Goal: Task Accomplishment & Management: Complete application form

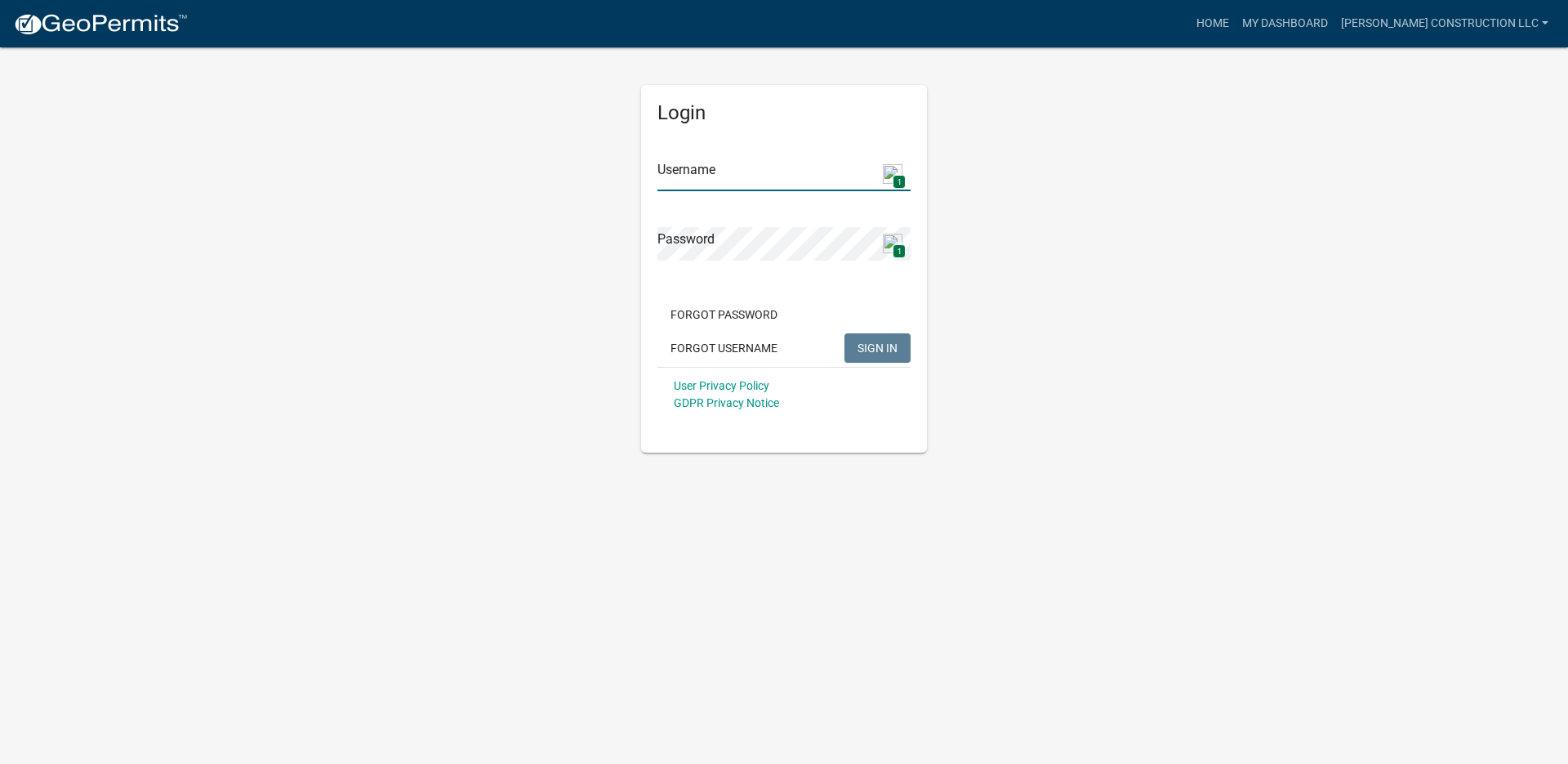
type input "[PERSON_NAME] Construction LLC"
click at [862, 356] on button "SIGN IN" at bounding box center [878, 348] width 66 height 29
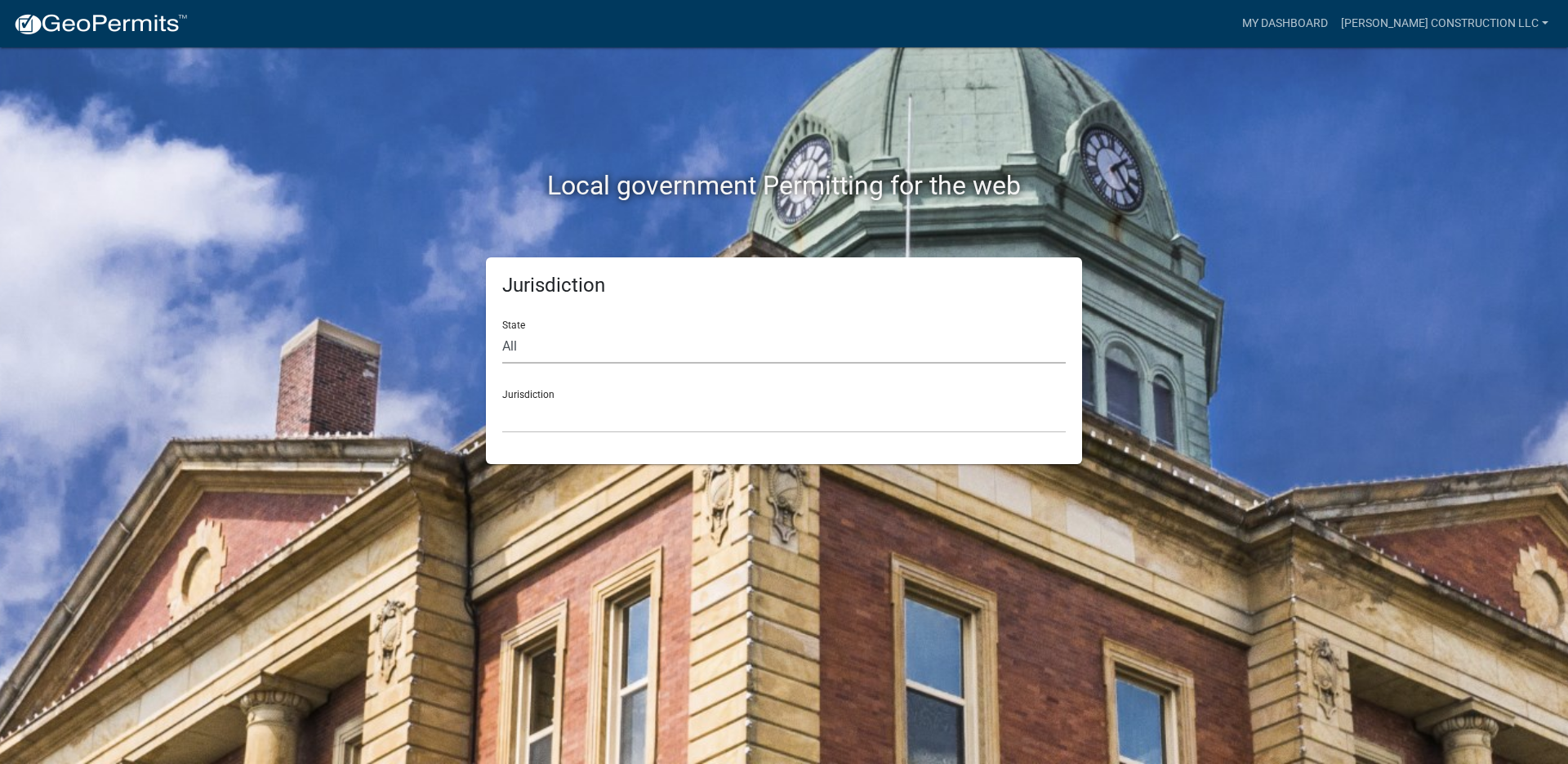
click at [523, 341] on select "All Colorado Georgia Indiana Iowa Kansas Minnesota Ohio South Carolina Wisconsin" at bounding box center [784, 347] width 563 height 34
select select "[US_STATE]"
click at [502, 330] on select "All Colorado Georgia Indiana Iowa Kansas Minnesota Ohio South Carolina Wisconsin" at bounding box center [784, 347] width 563 height 34
click at [533, 433] on div "Jurisdiction State All Colorado Georgia Indiana Iowa Kansas Minnesota Ohio Sout…" at bounding box center [783, 361] width 596 height 207
click at [531, 426] on select "City of Charlestown, Indiana City of Jeffersonville, Indiana City of Logansport…" at bounding box center [784, 416] width 563 height 34
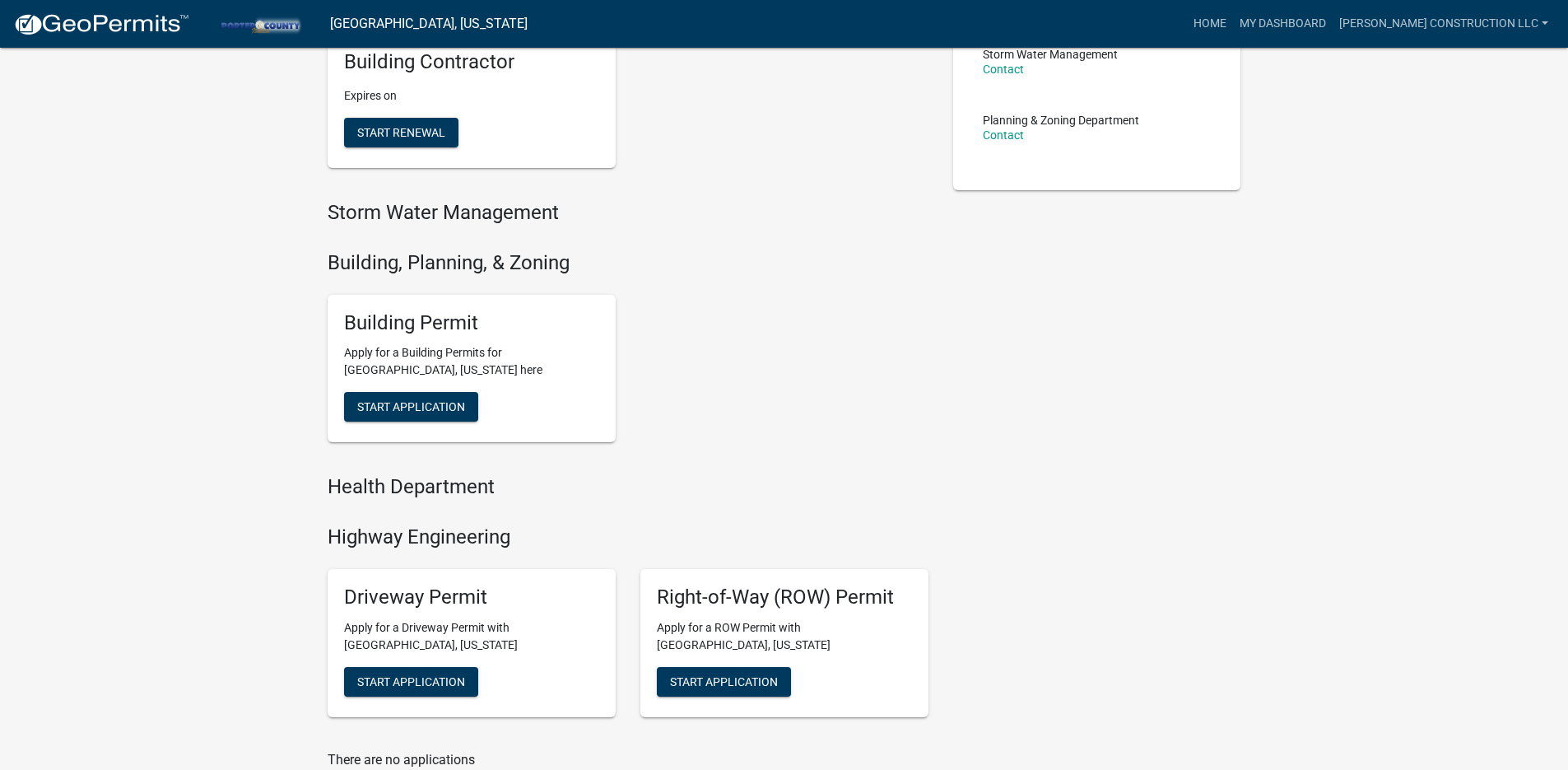
scroll to position [435, 0]
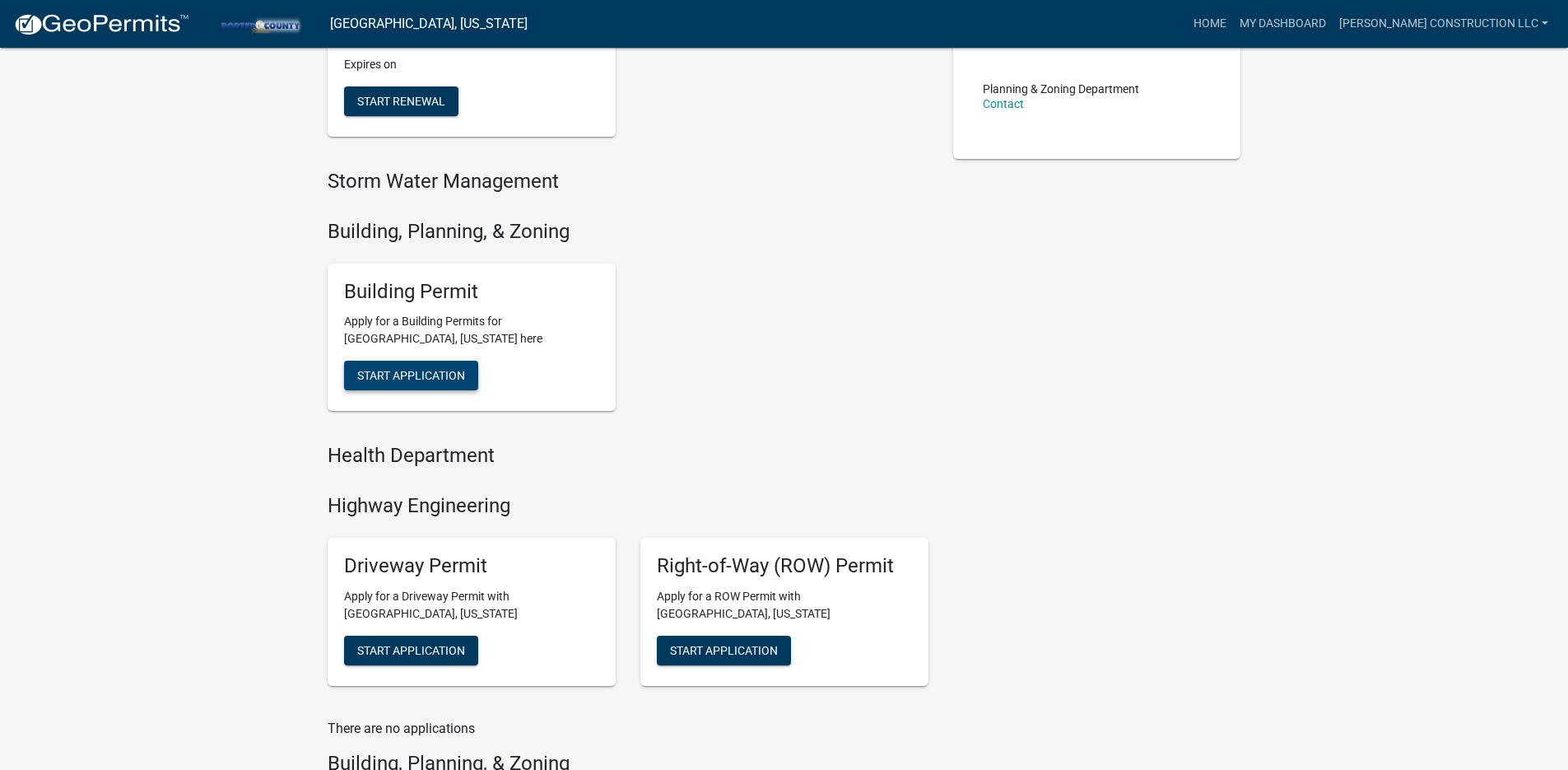
click at [446, 369] on span "Start Application" at bounding box center [411, 376] width 108 height 13
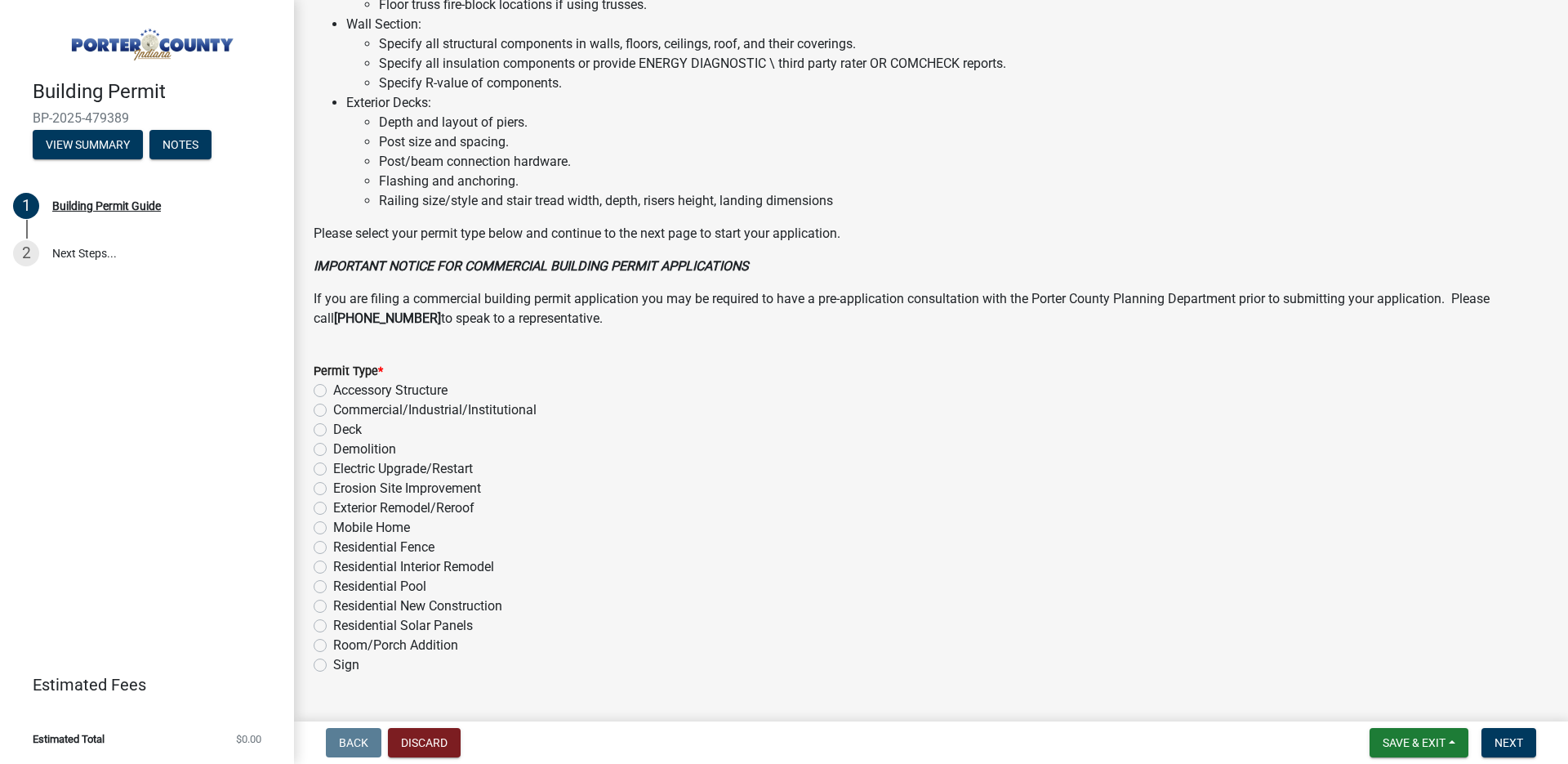
scroll to position [1084, 0]
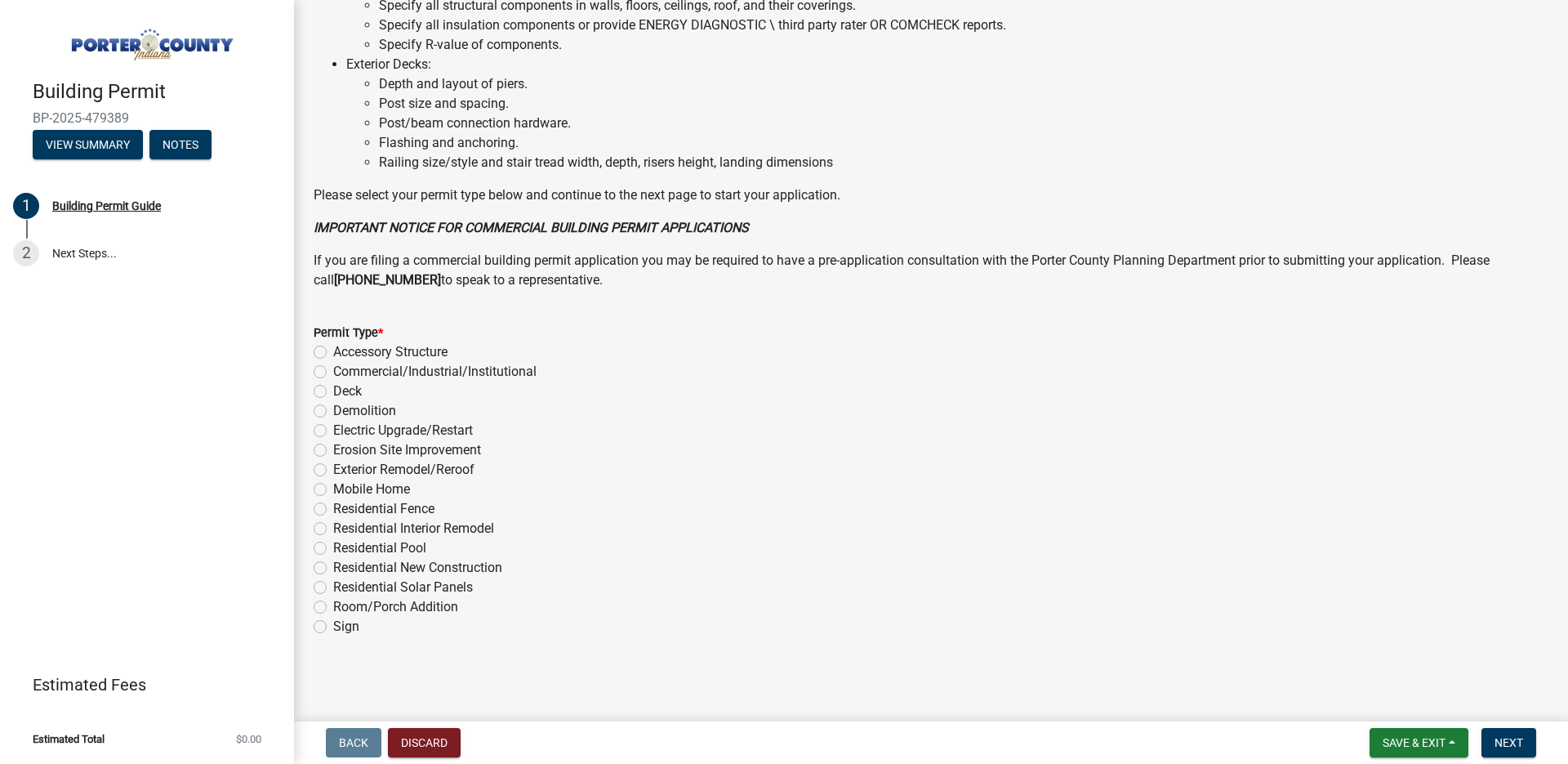
click at [333, 466] on label "Exterior Remodel/Reroof" at bounding box center [404, 470] width 142 height 20
click at [333, 466] on input "Exterior Remodel/Reroof" at bounding box center [339, 465] width 11 height 11
radio input "true"
click at [1497, 740] on span "Next" at bounding box center [1508, 743] width 29 height 13
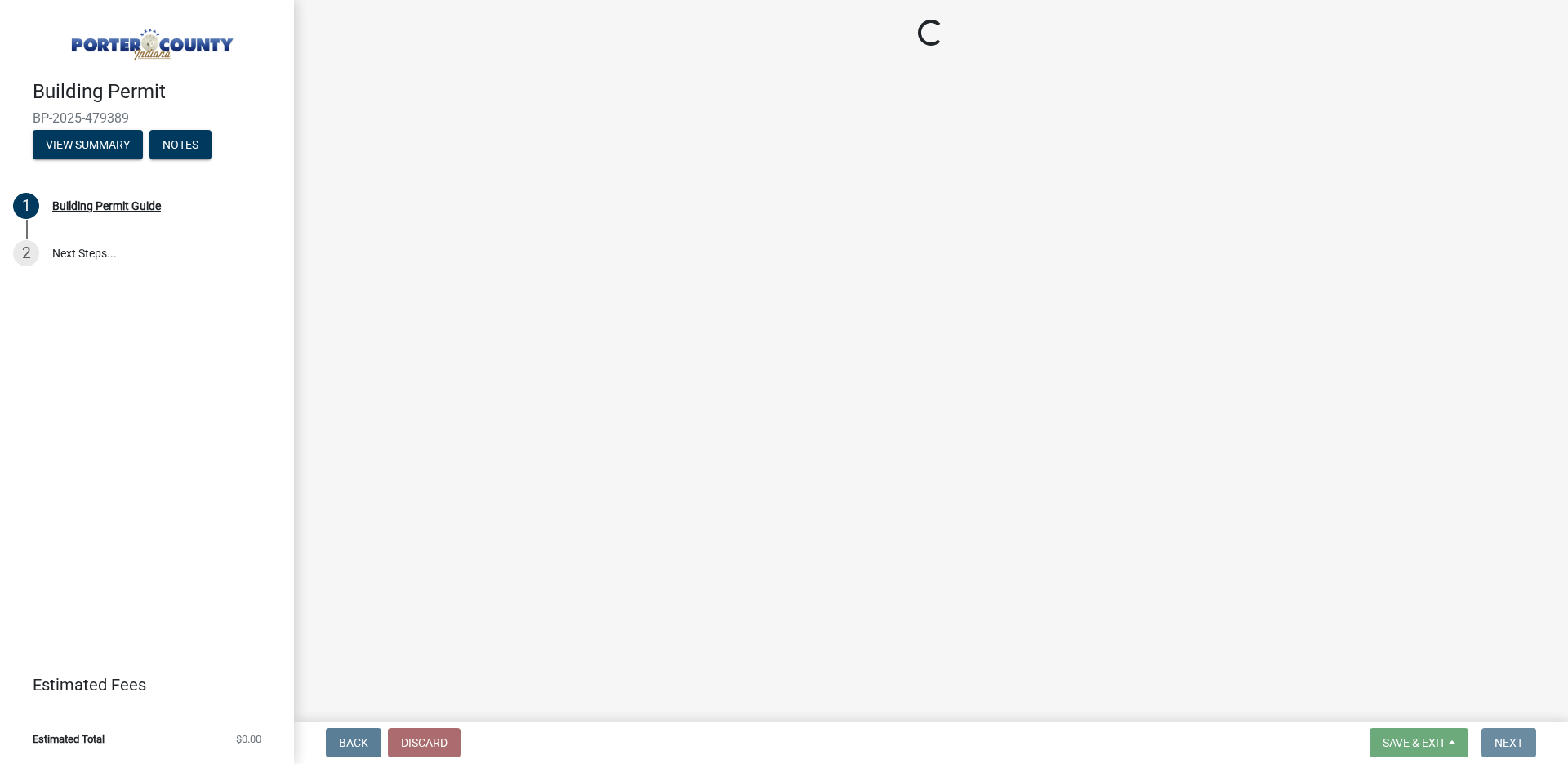
scroll to position [0, 0]
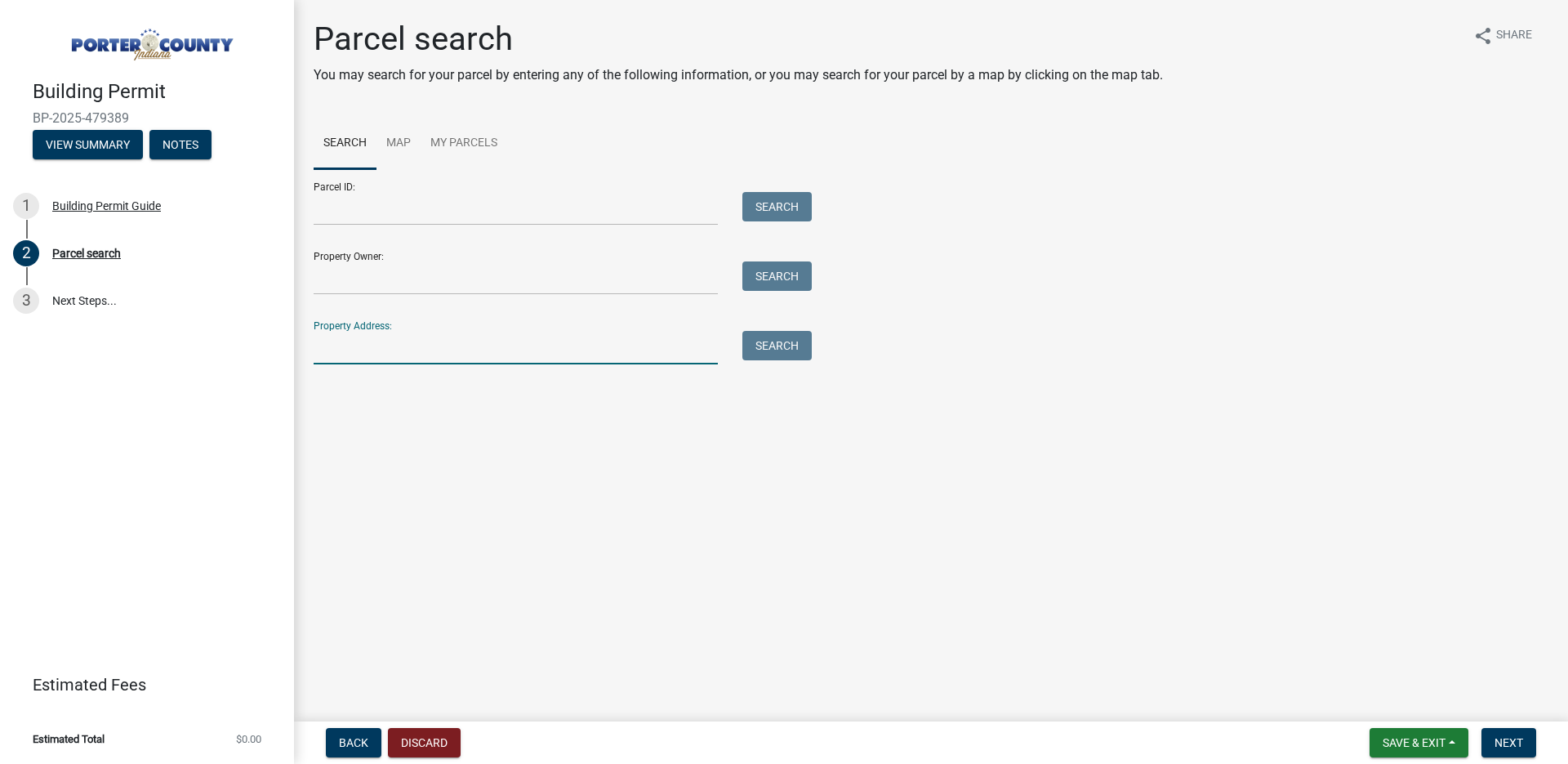
click at [347, 354] on input "Property Address:" at bounding box center [516, 348] width 404 height 34
type input "167 Shenandoah court"
click at [755, 327] on div "Property Address: 167 Shenandoah court Search" at bounding box center [559, 336] width 490 height 56
click at [778, 349] on button "Search" at bounding box center [777, 345] width 69 height 29
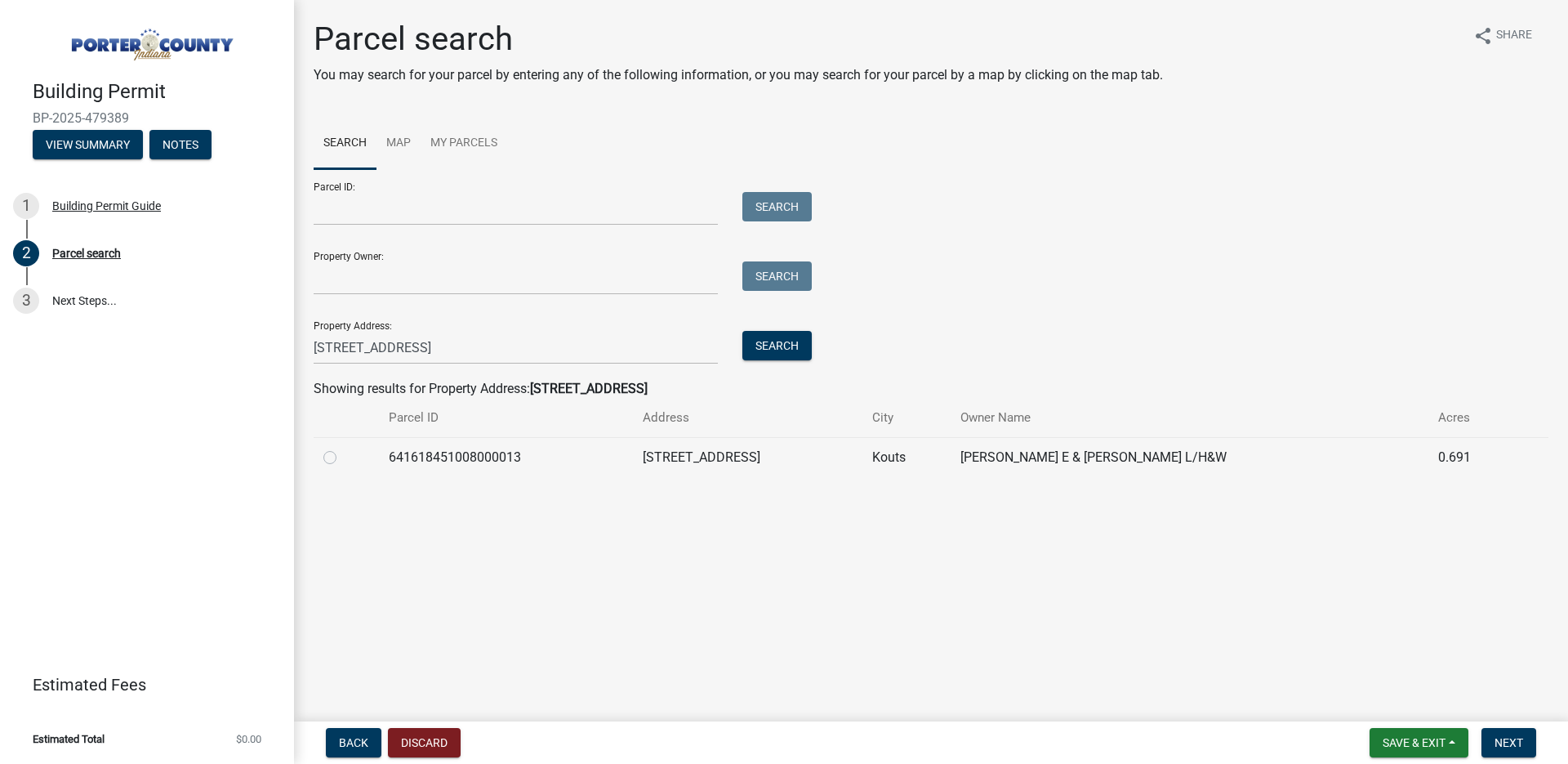
click at [343, 448] on label at bounding box center [343, 448] width 0 height 0
click at [343, 458] on input "radio" at bounding box center [348, 453] width 11 height 11
radio input "true"
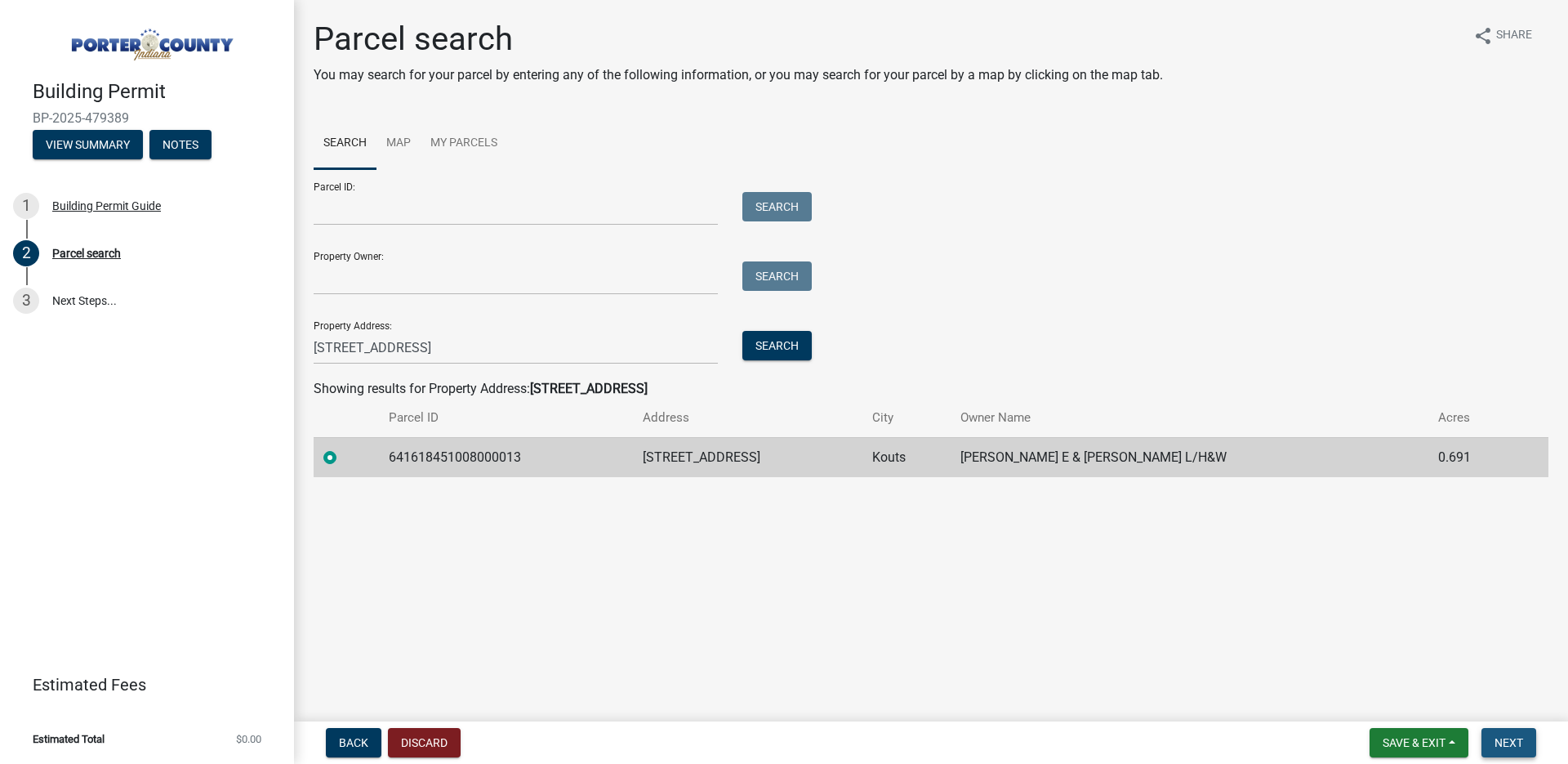
click at [1521, 746] on span "Next" at bounding box center [1508, 743] width 29 height 13
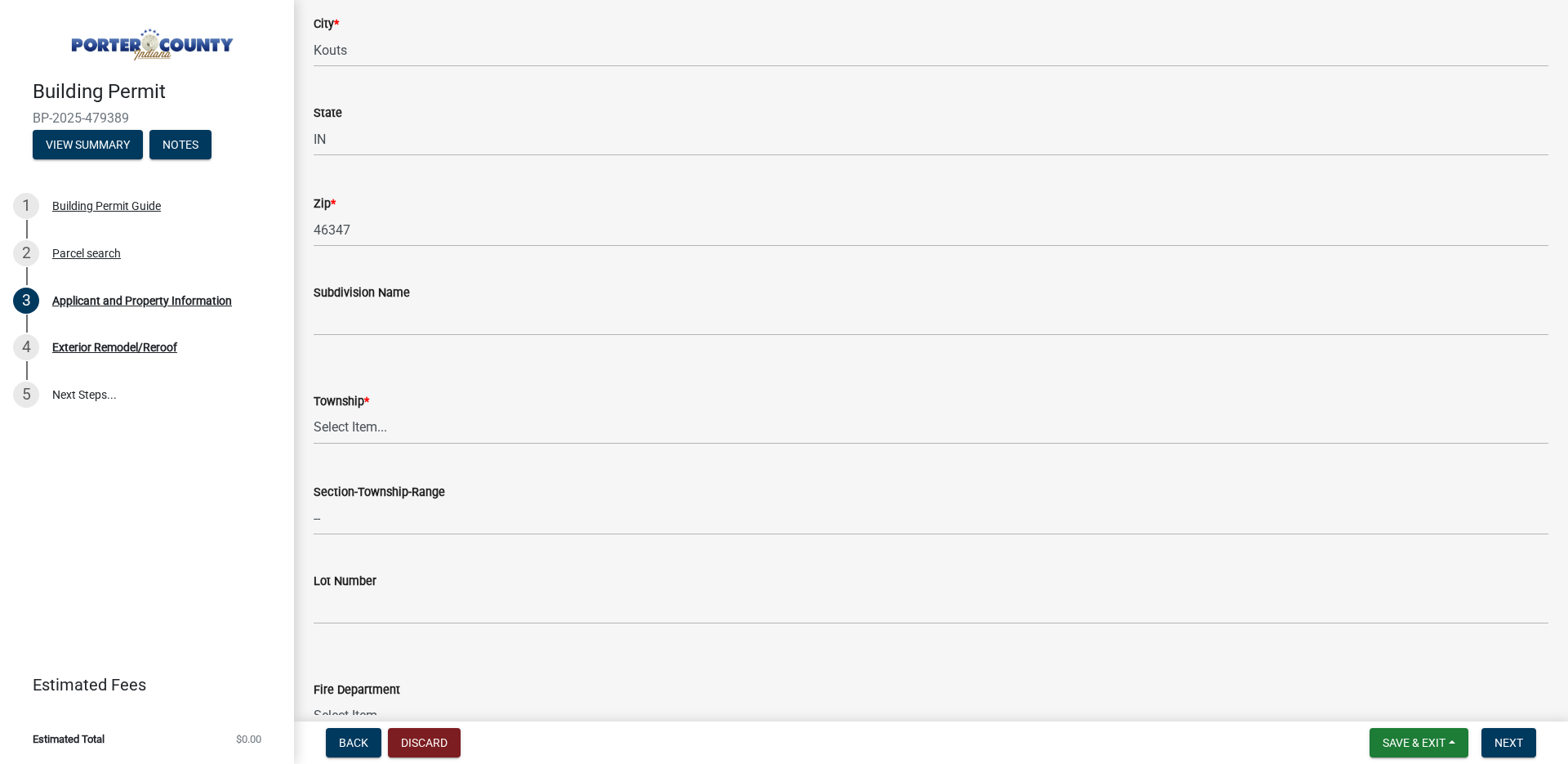
scroll to position [408, 0]
click at [429, 416] on select "Select Item... Boone Center Jackson Liberty Morgan Pine Pleasant Portage Porter…" at bounding box center [931, 423] width 1235 height 34
click at [314, 407] on select "Select Item... Boone Center Jackson Liberty Morgan Pine Pleasant Portage Porter…" at bounding box center [931, 423] width 1235 height 34
click at [357, 429] on select "Select Item... Boone Center Jackson Liberty Morgan Pine Pleasant Portage Porter…" at bounding box center [931, 423] width 1235 height 34
click at [314, 407] on select "Select Item... Boone Center Jackson Liberty Morgan Pine Pleasant Portage Porter…" at bounding box center [931, 423] width 1235 height 34
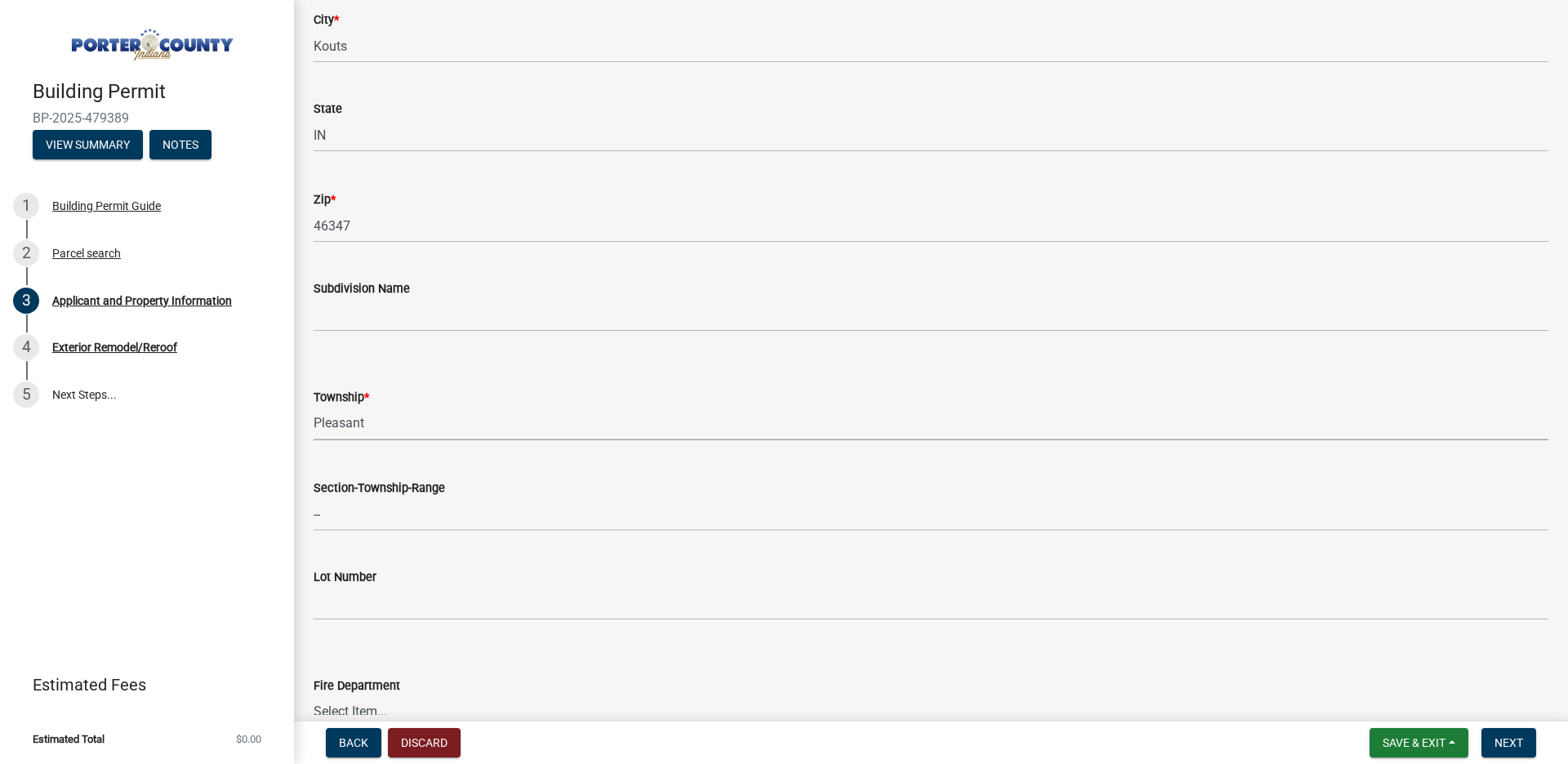
select select "8813af9a-53bd-4ec9-a082-37b92a5ec060"
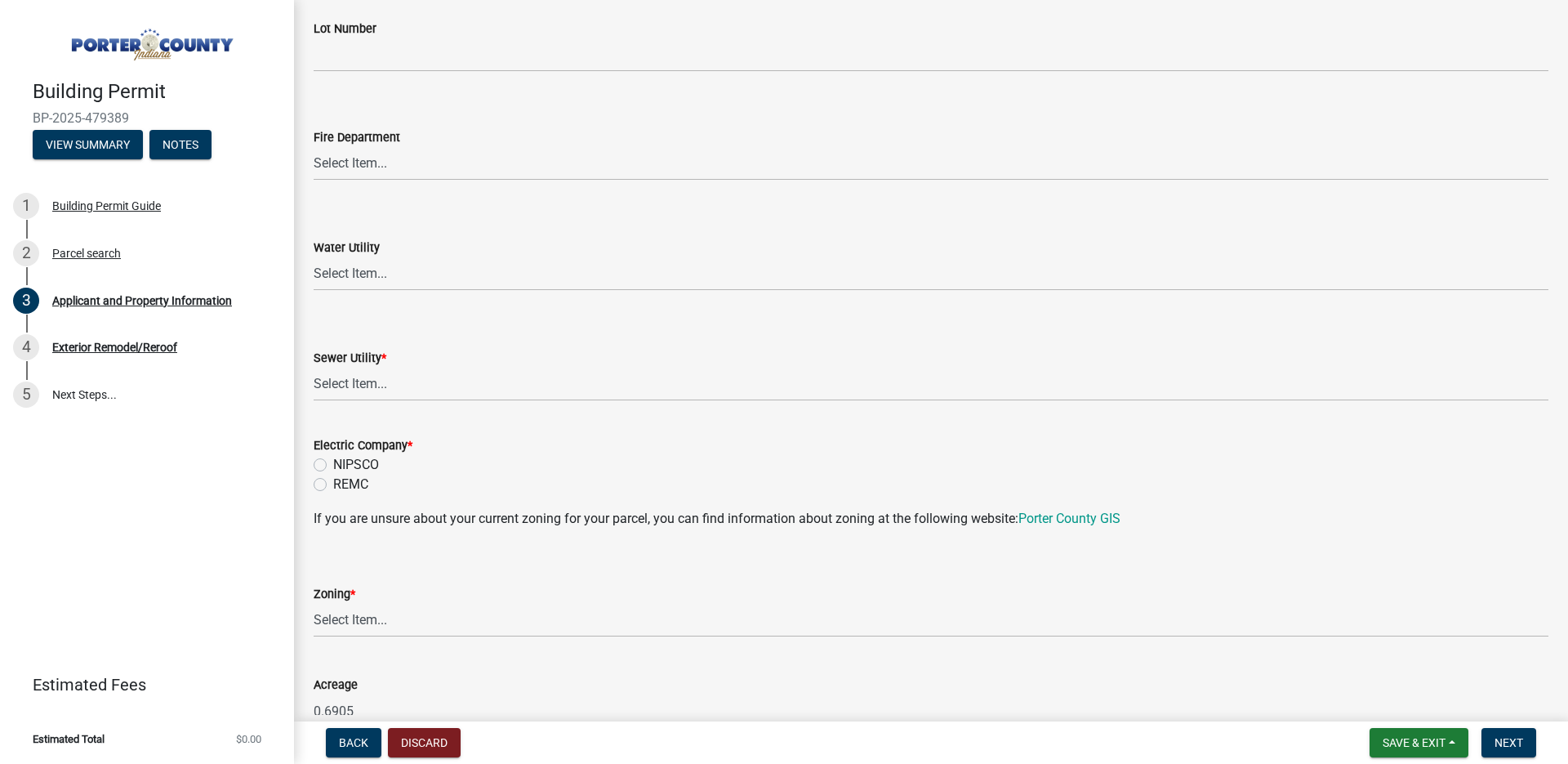
scroll to position [949, 0]
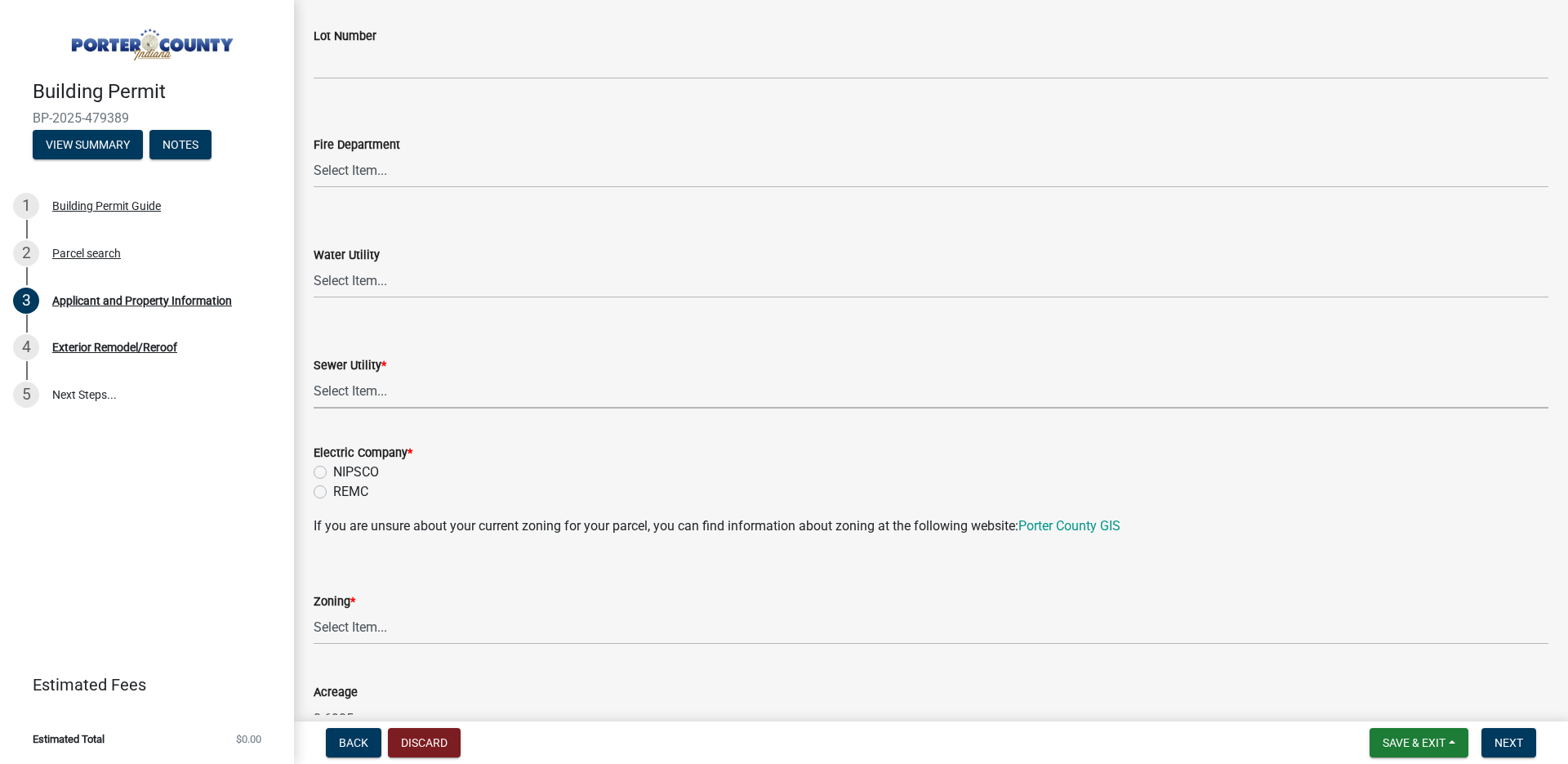
click at [480, 380] on select "Select Item... Aqua Indiana Inc Damon Run Falling Waters Lake Eliza - LEACD Nat…" at bounding box center [931, 392] width 1235 height 34
click at [314, 375] on select "Select Item... Aqua Indiana Inc Damon Run Falling Waters Lake Eliza - LEACD Nat…" at bounding box center [931, 392] width 1235 height 34
select select "ea6751d4-6bf7-4a16-89ee-f7801ab82aa1"
click at [333, 492] on label "REMC" at bounding box center [350, 492] width 35 height 20
click at [333, 492] on input "REMC" at bounding box center [339, 488] width 11 height 11
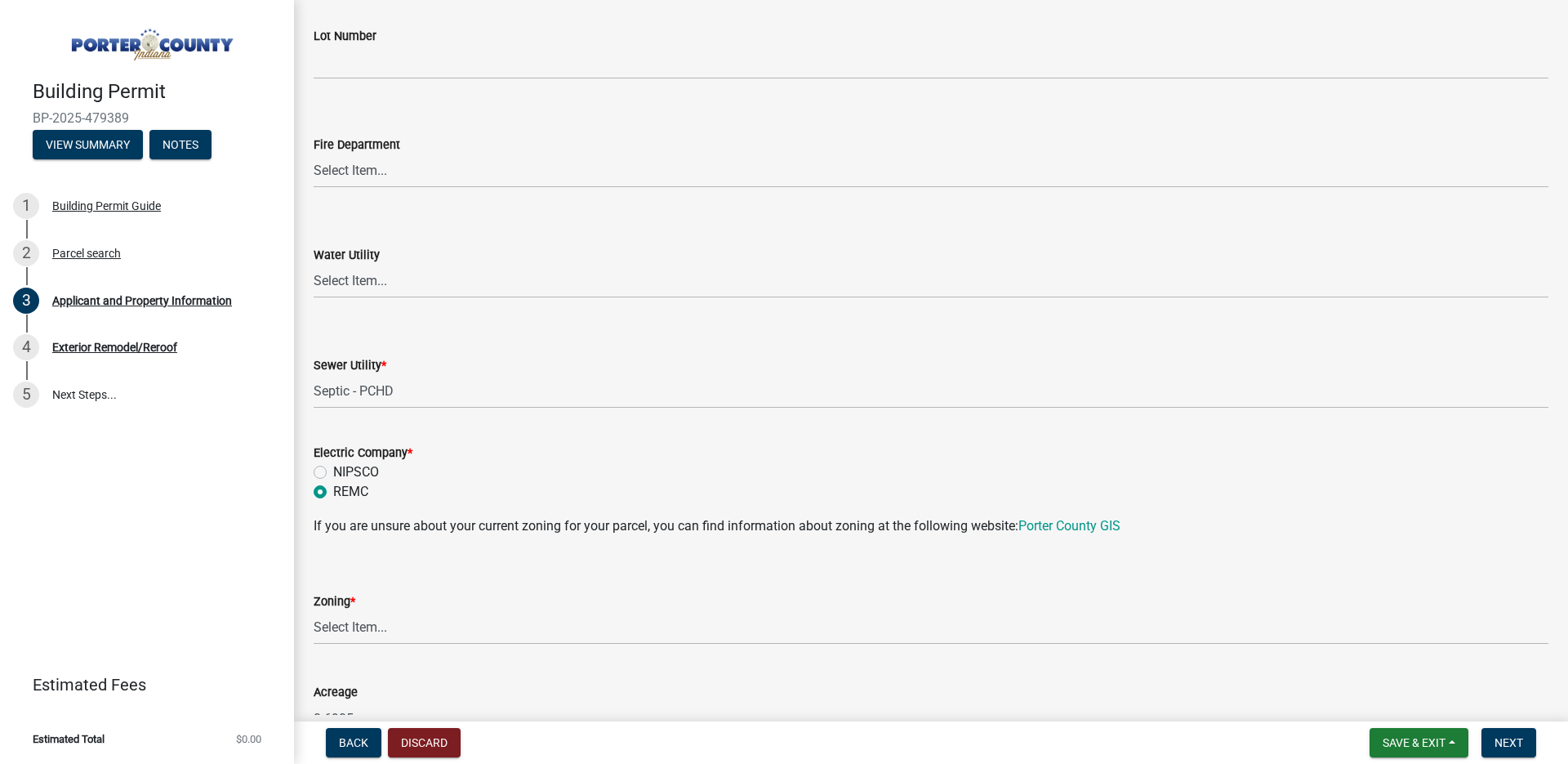
radio input "true"
click at [418, 628] on select "Select Item... A1 A2 CH CM CN I1 I2 I3 IN MP OT P1 P2 PUD R1 R2 R3 R4 RL RR" at bounding box center [931, 628] width 1235 height 34
click at [314, 612] on select "Select Item... A1 A2 CH CM CN I1 I2 I3 IN MP OT P1 P2 PUD R1 R2 R3 R4 RL RR" at bounding box center [931, 628] width 1235 height 34
select select "e2d1b1d7-ccc9-456b-9e96-e16306515997"
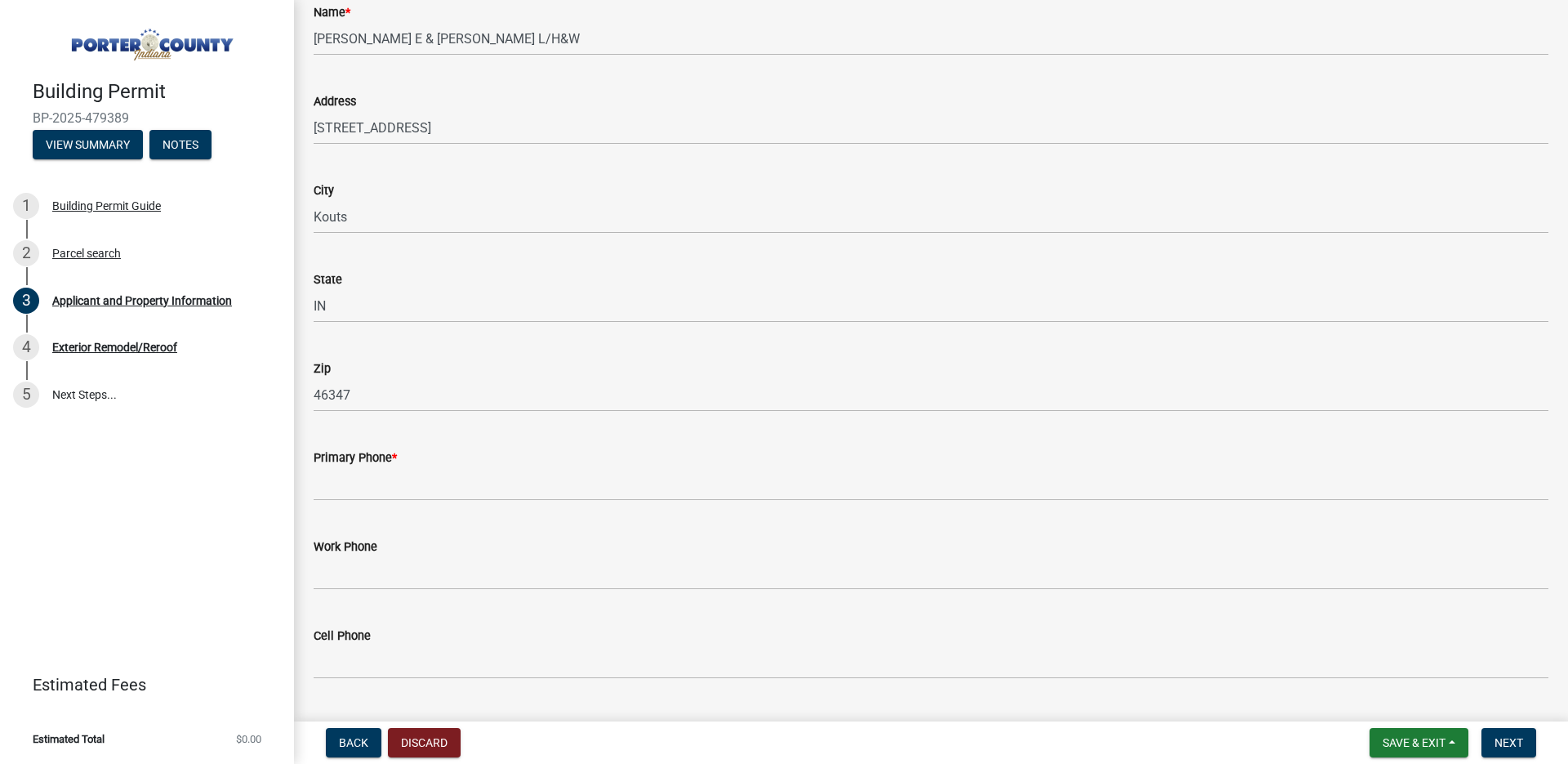
scroll to position [1820, 0]
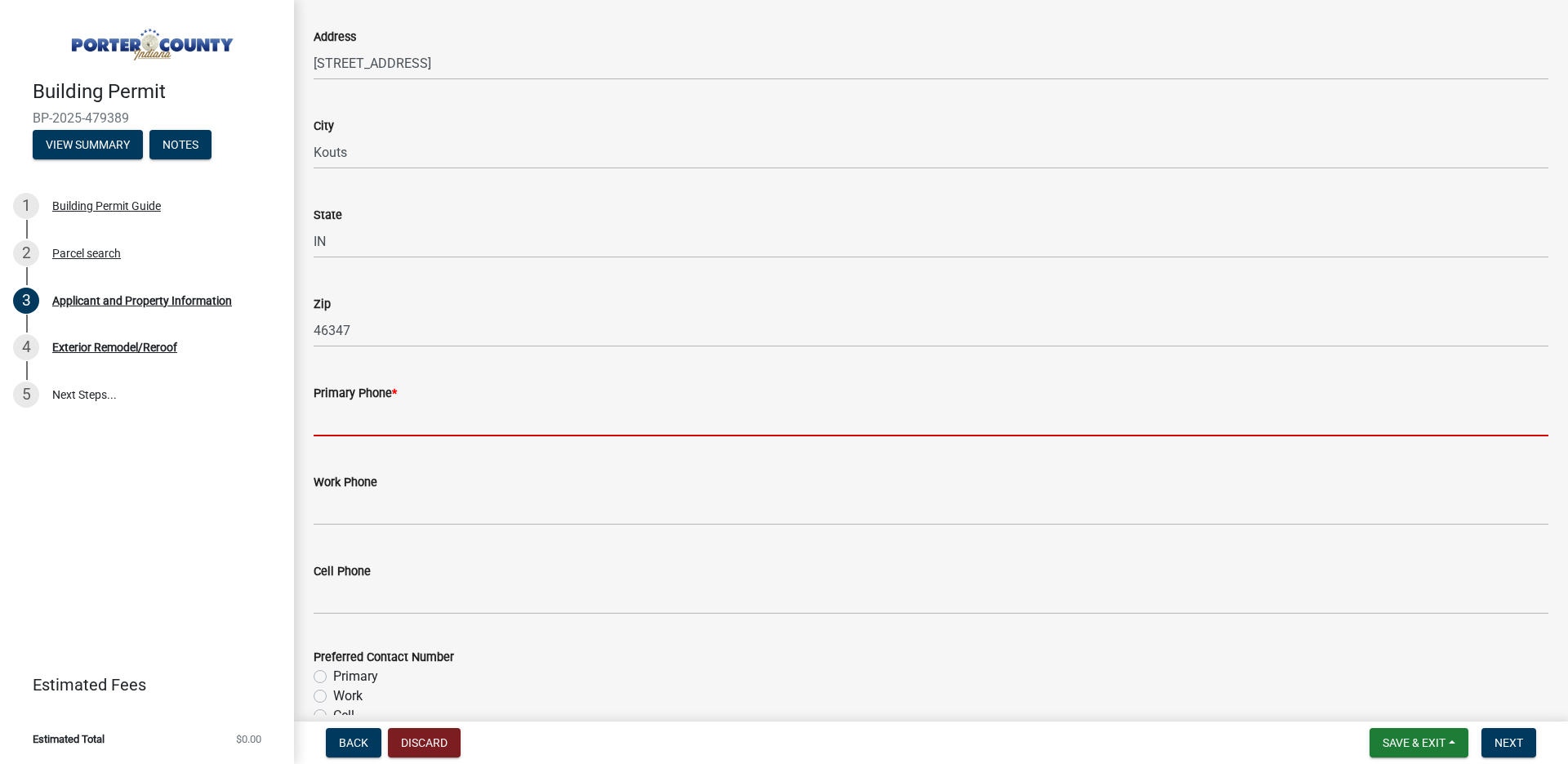
click at [508, 422] on input "Primary Phone *" at bounding box center [931, 420] width 1235 height 34
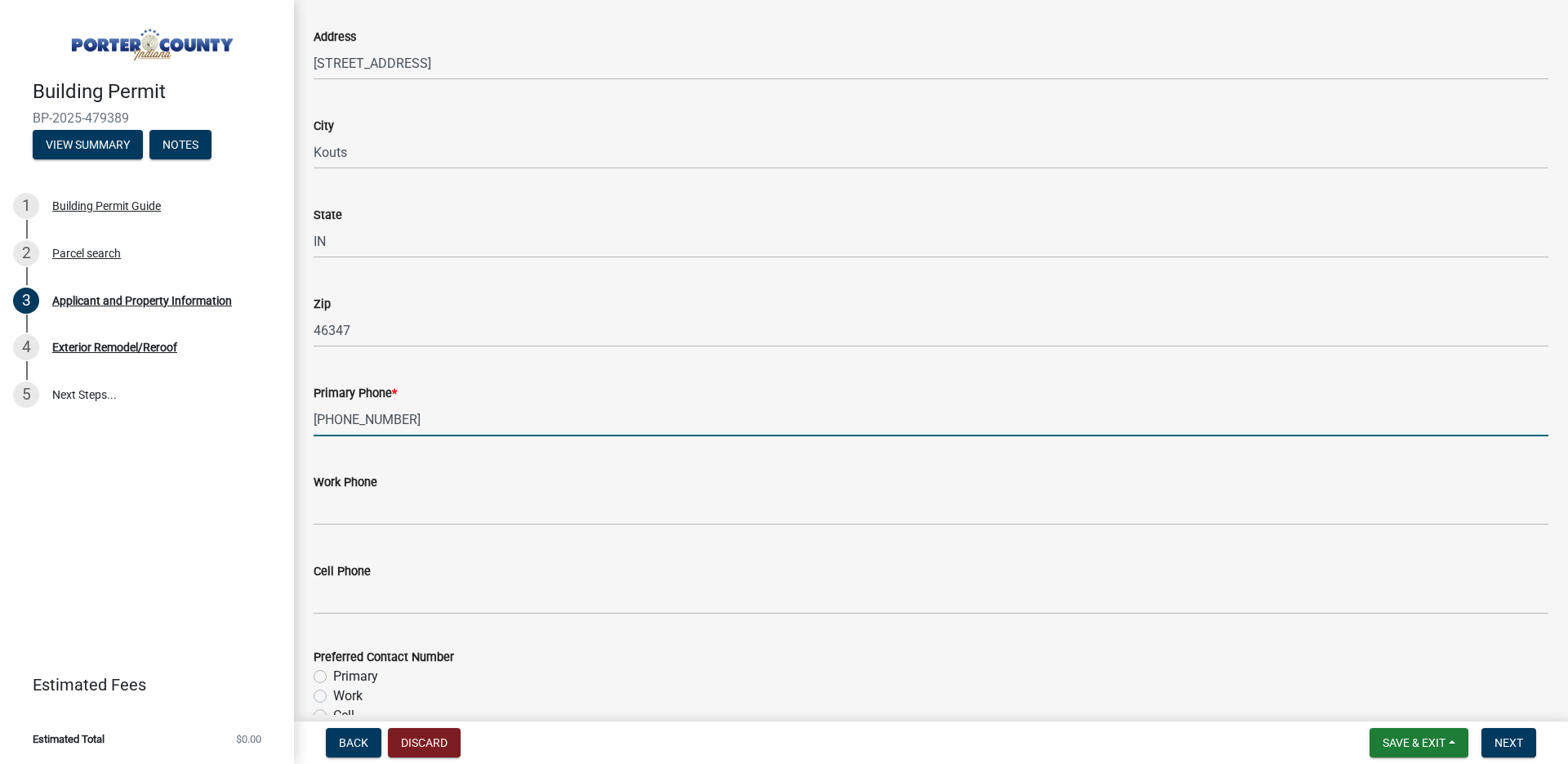
type input "219-983-2453"
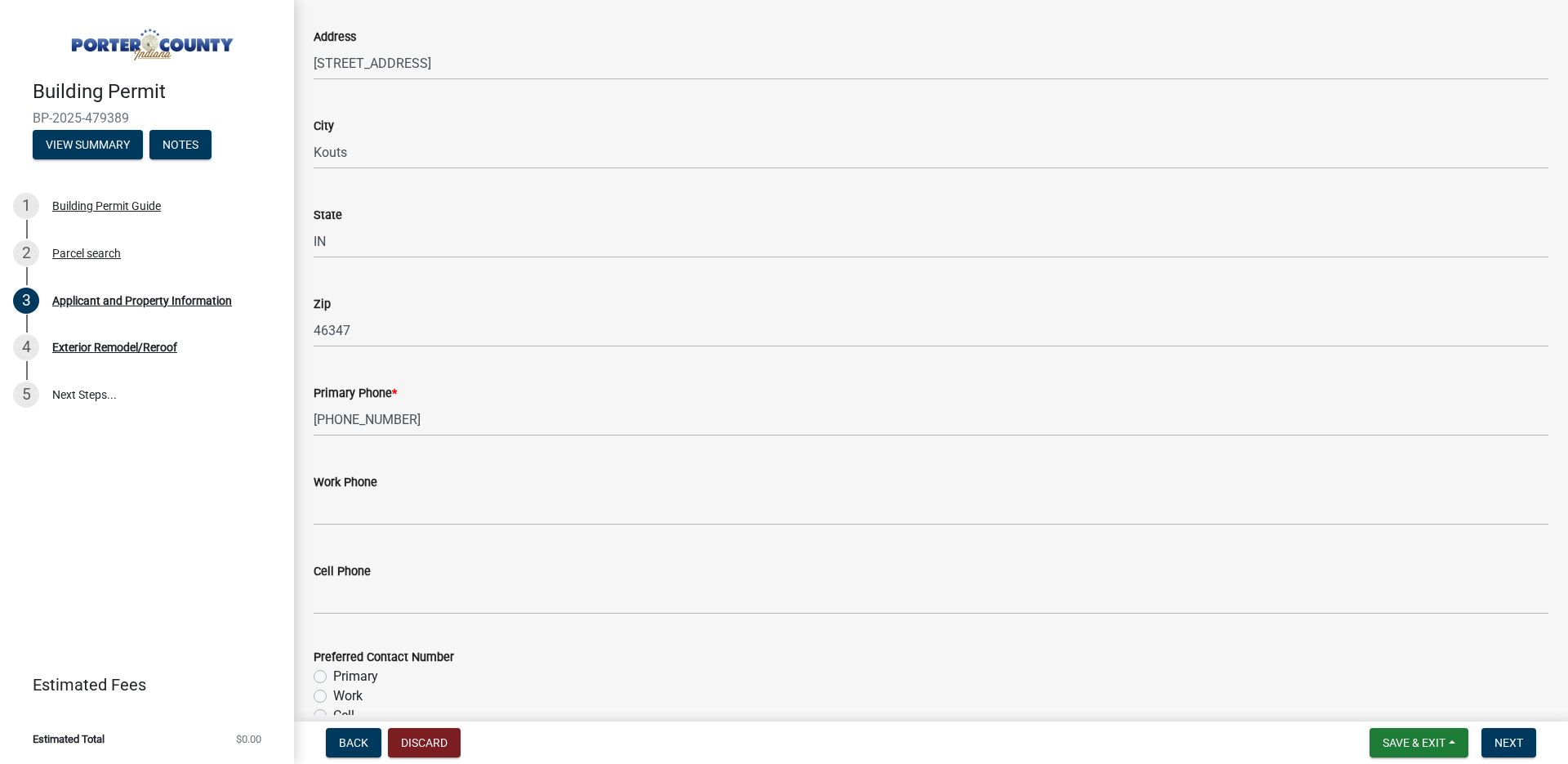
drag, startPoint x: 324, startPoint y: 678, endPoint x: 935, endPoint y: 628, distance: 613.0
click at [330, 676] on div "Primary" at bounding box center [931, 677] width 1235 height 20
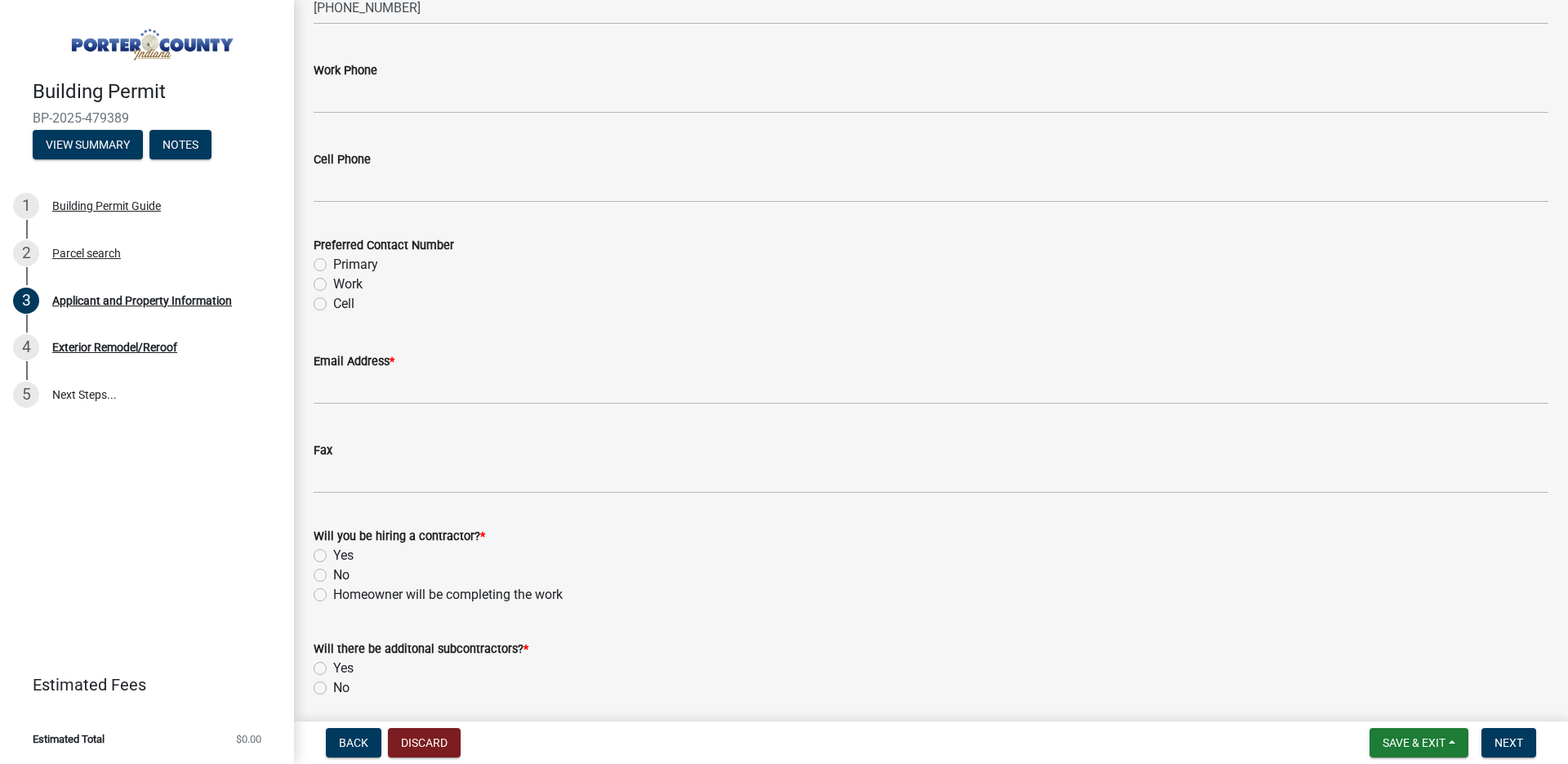
scroll to position [2286, 0]
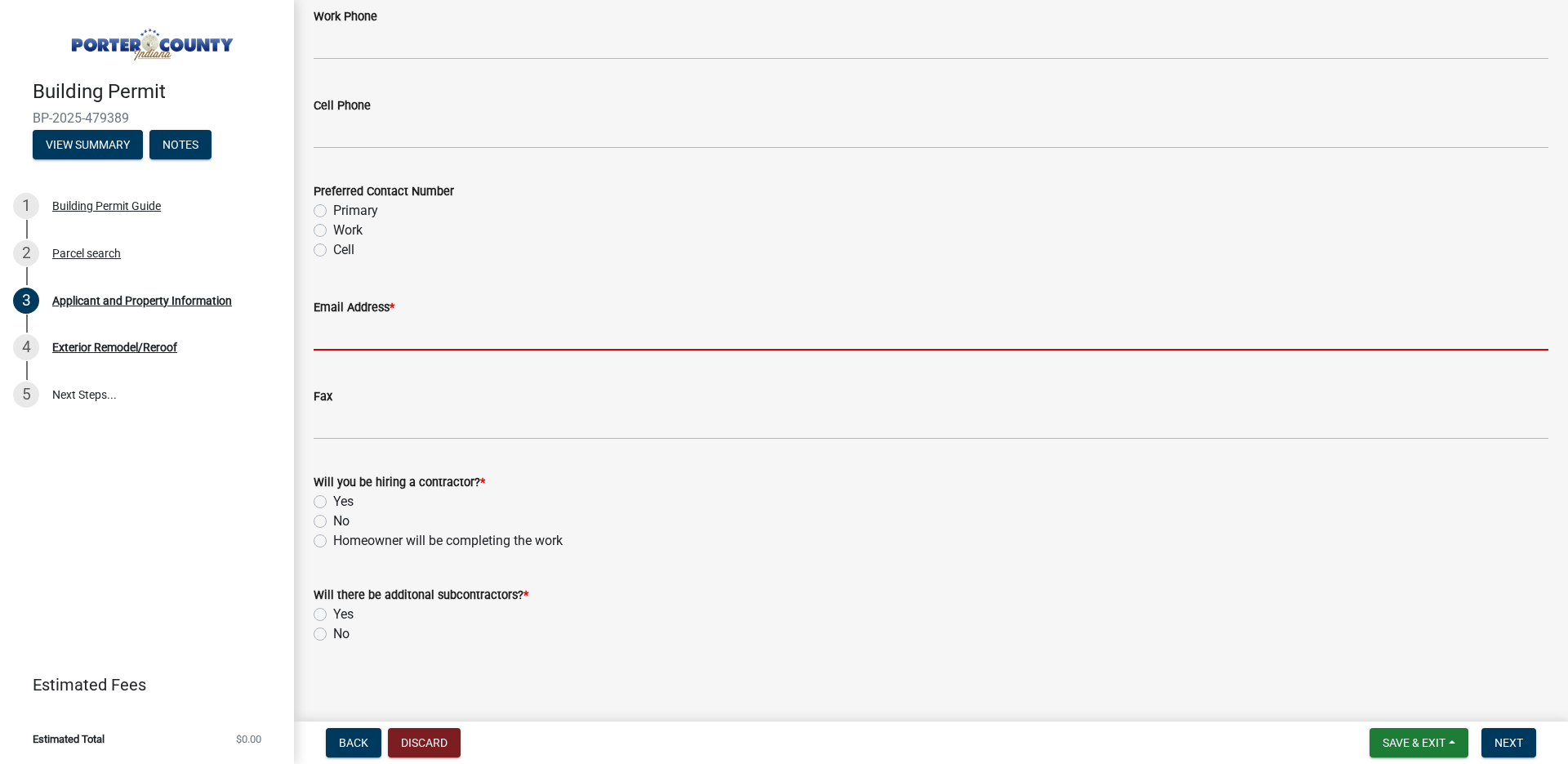
click at [476, 344] on input "Email Address *" at bounding box center [931, 334] width 1235 height 34
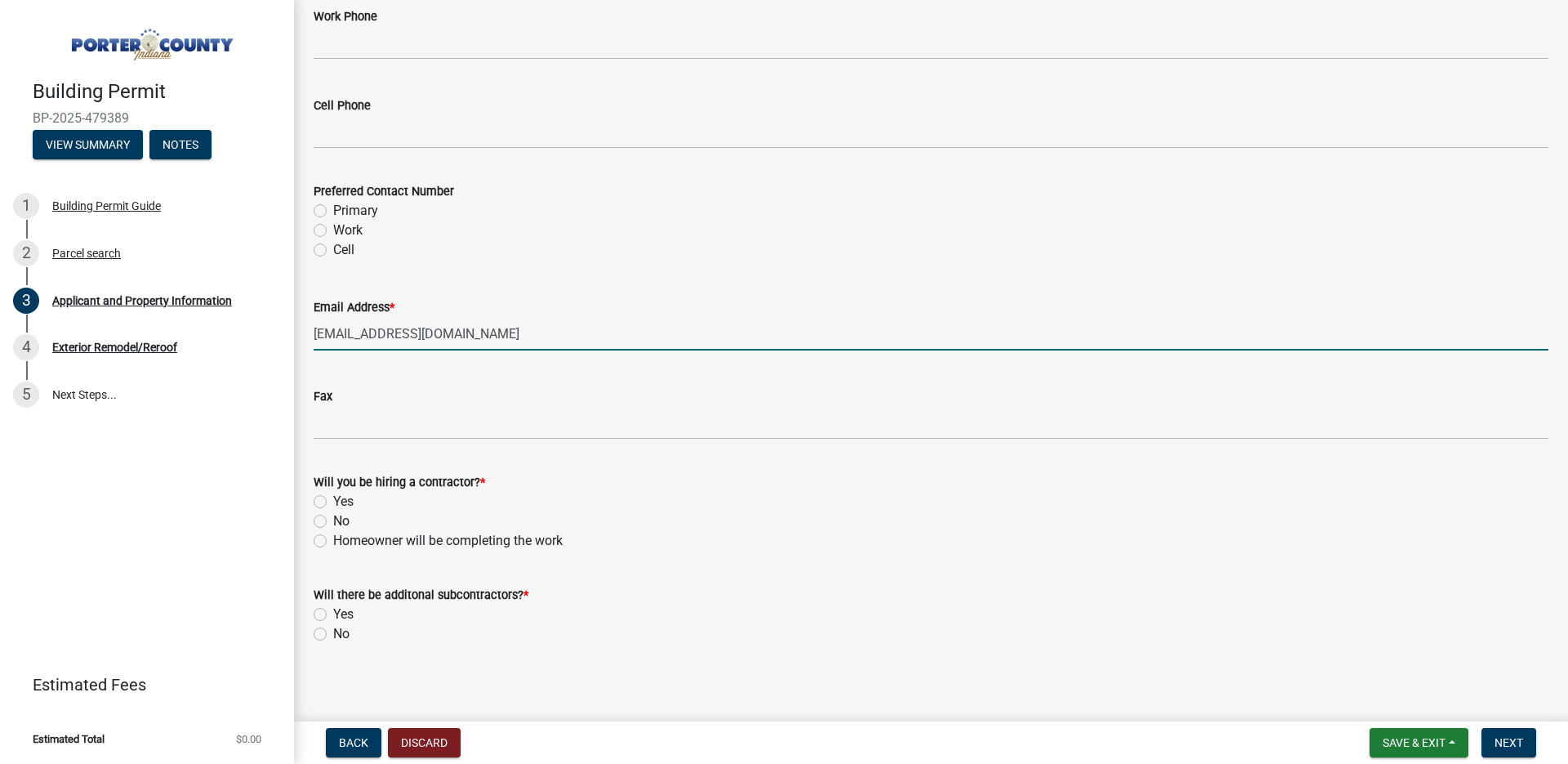
type input "jonicubs@hotmail.com"
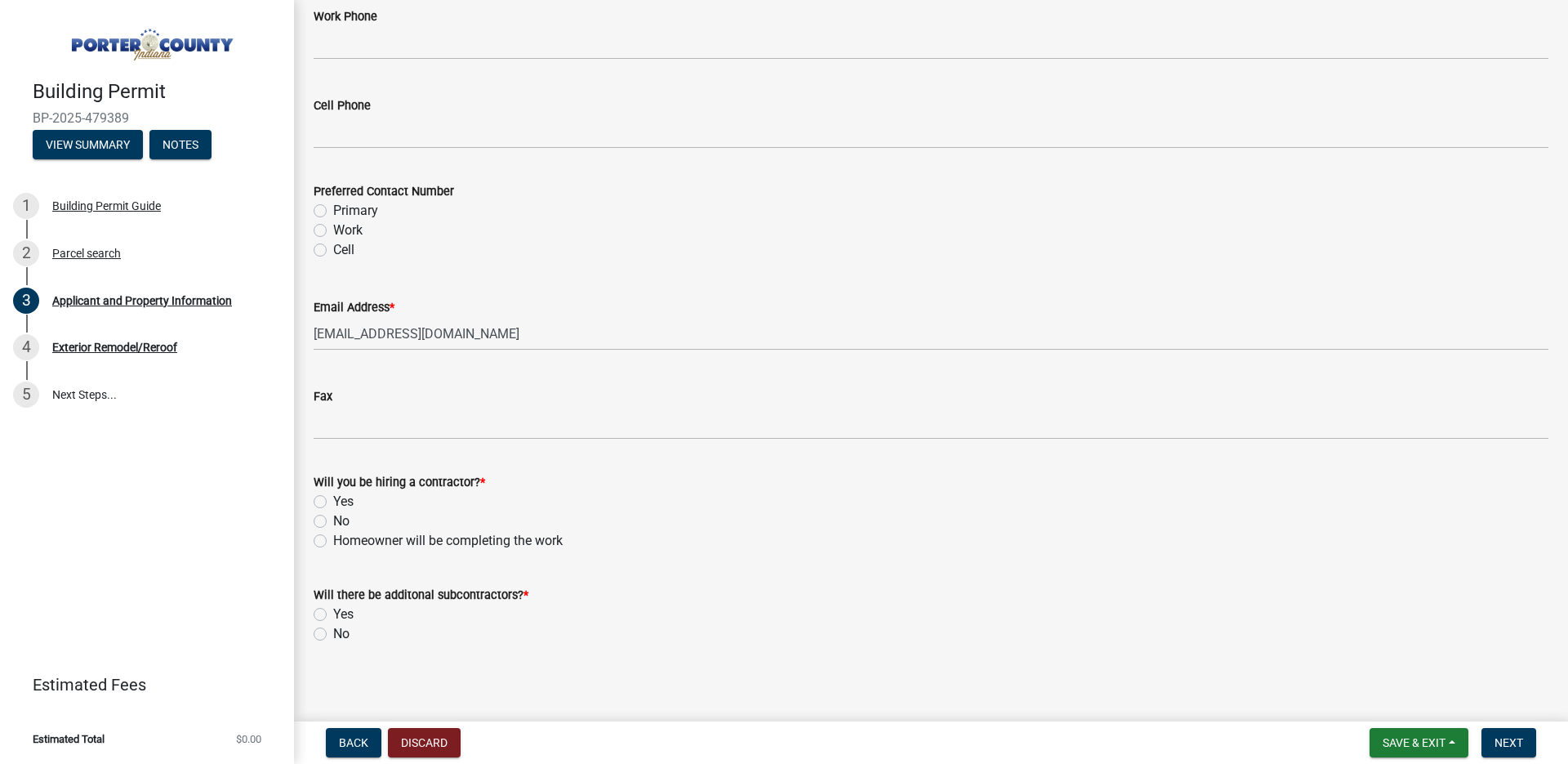
drag, startPoint x: 319, startPoint y: 496, endPoint x: 320, endPoint y: 521, distance: 25.0
click at [333, 498] on label "Yes" at bounding box center [343, 502] width 20 height 20
click at [333, 498] on input "Yes" at bounding box center [339, 497] width 11 height 11
radio input "true"
click at [333, 637] on label "No" at bounding box center [341, 634] width 16 height 20
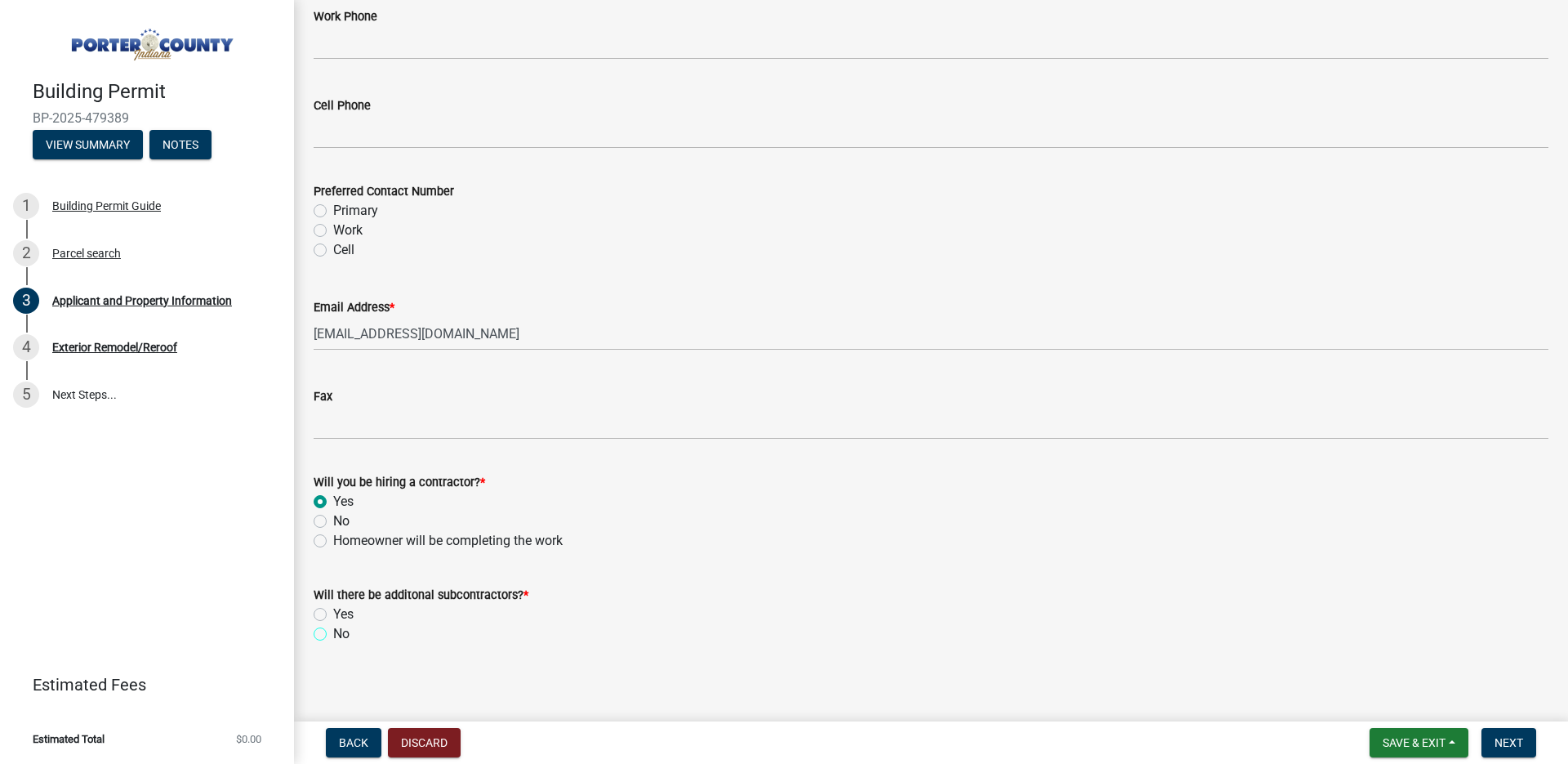
click at [333, 635] on input "No" at bounding box center [339, 629] width 11 height 11
radio input "true"
click at [1499, 748] on span "Next" at bounding box center [1508, 743] width 29 height 13
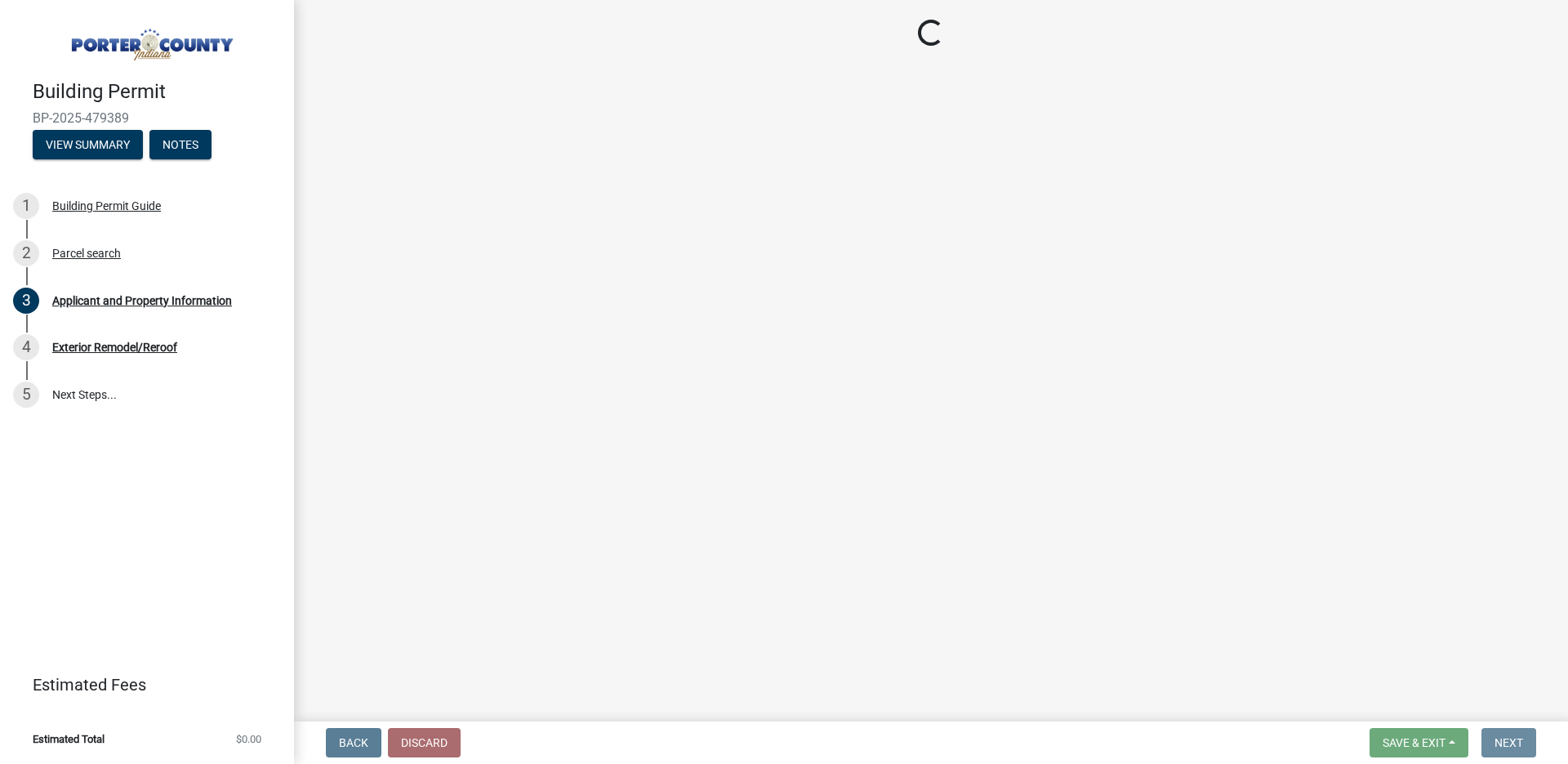
scroll to position [0, 0]
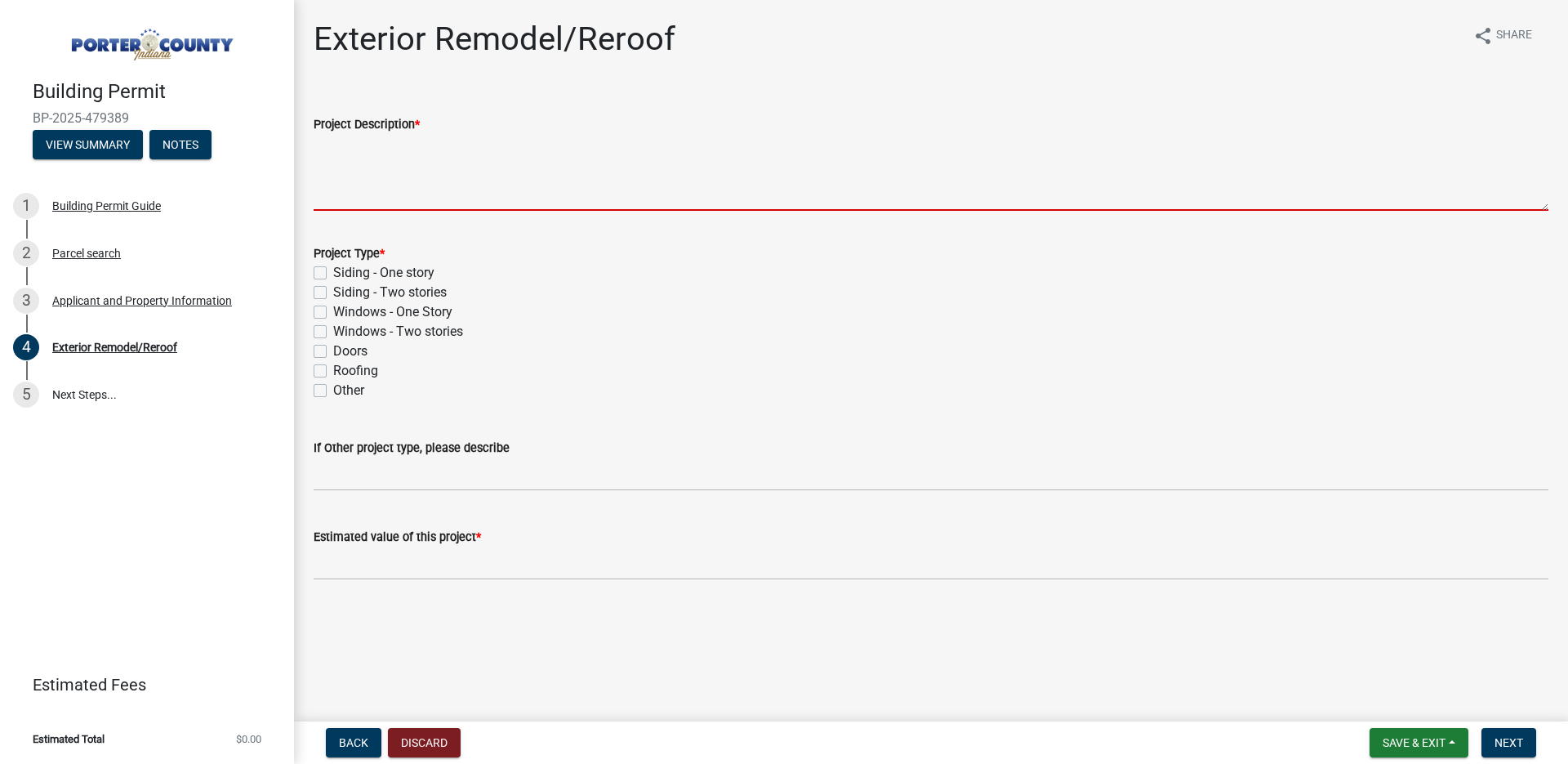
click at [355, 177] on textarea "Project Description *" at bounding box center [931, 172] width 1235 height 77
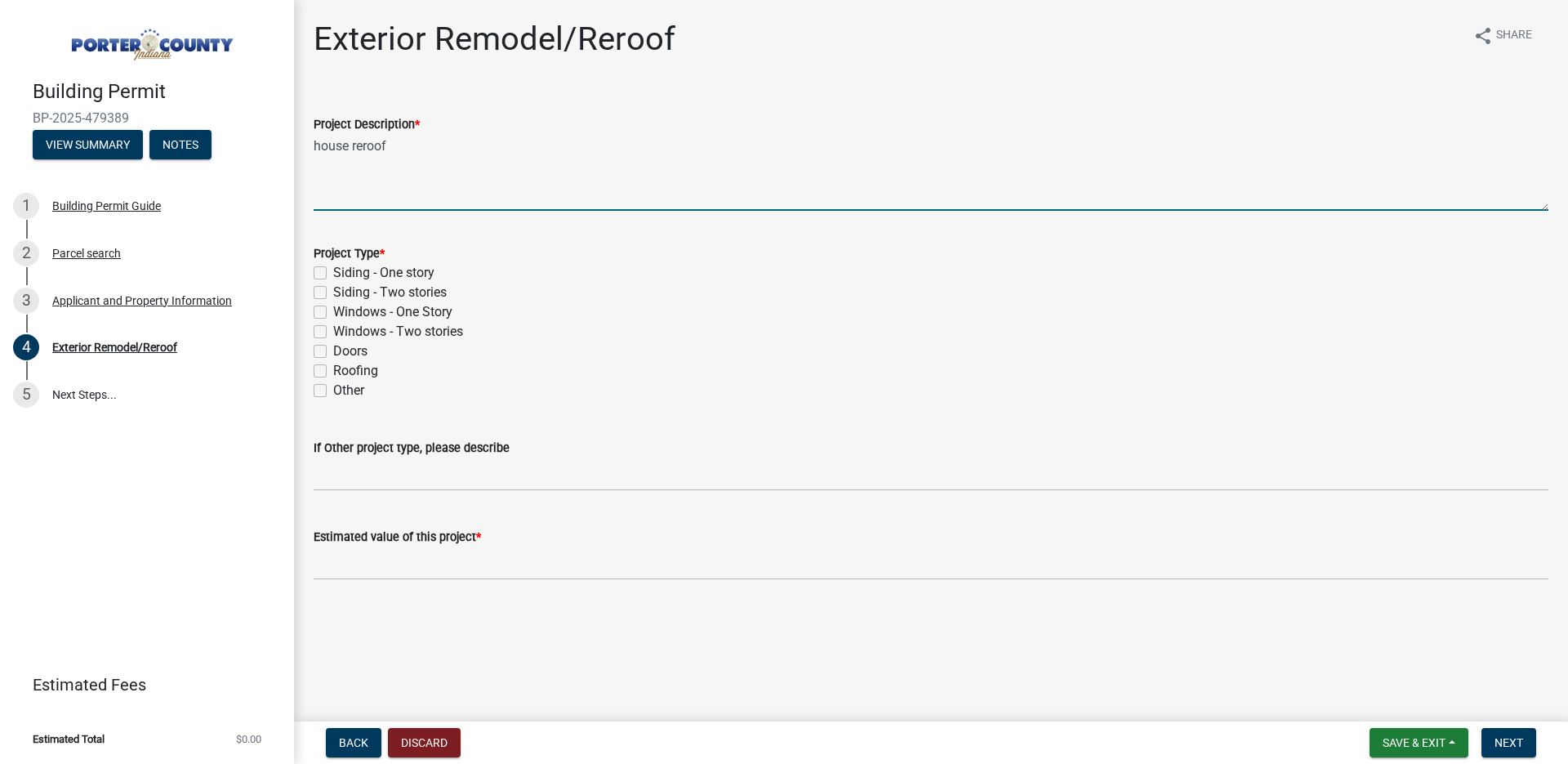
type textarea "house reroof"
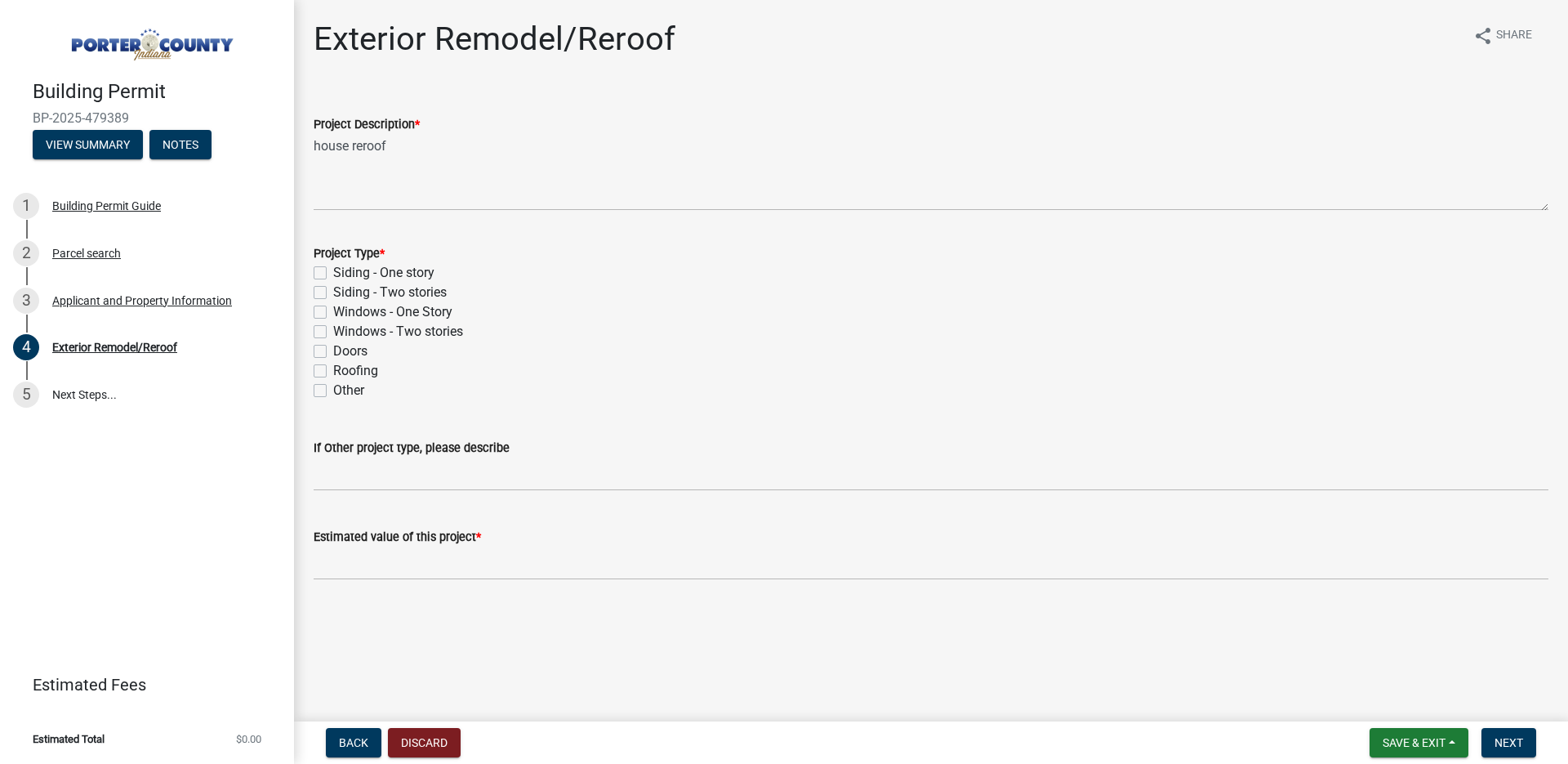
click at [333, 373] on label "Roofing" at bounding box center [355, 371] width 45 height 20
click at [333, 372] on input "Roofing" at bounding box center [339, 366] width 11 height 11
checkbox input "true"
checkbox input "false"
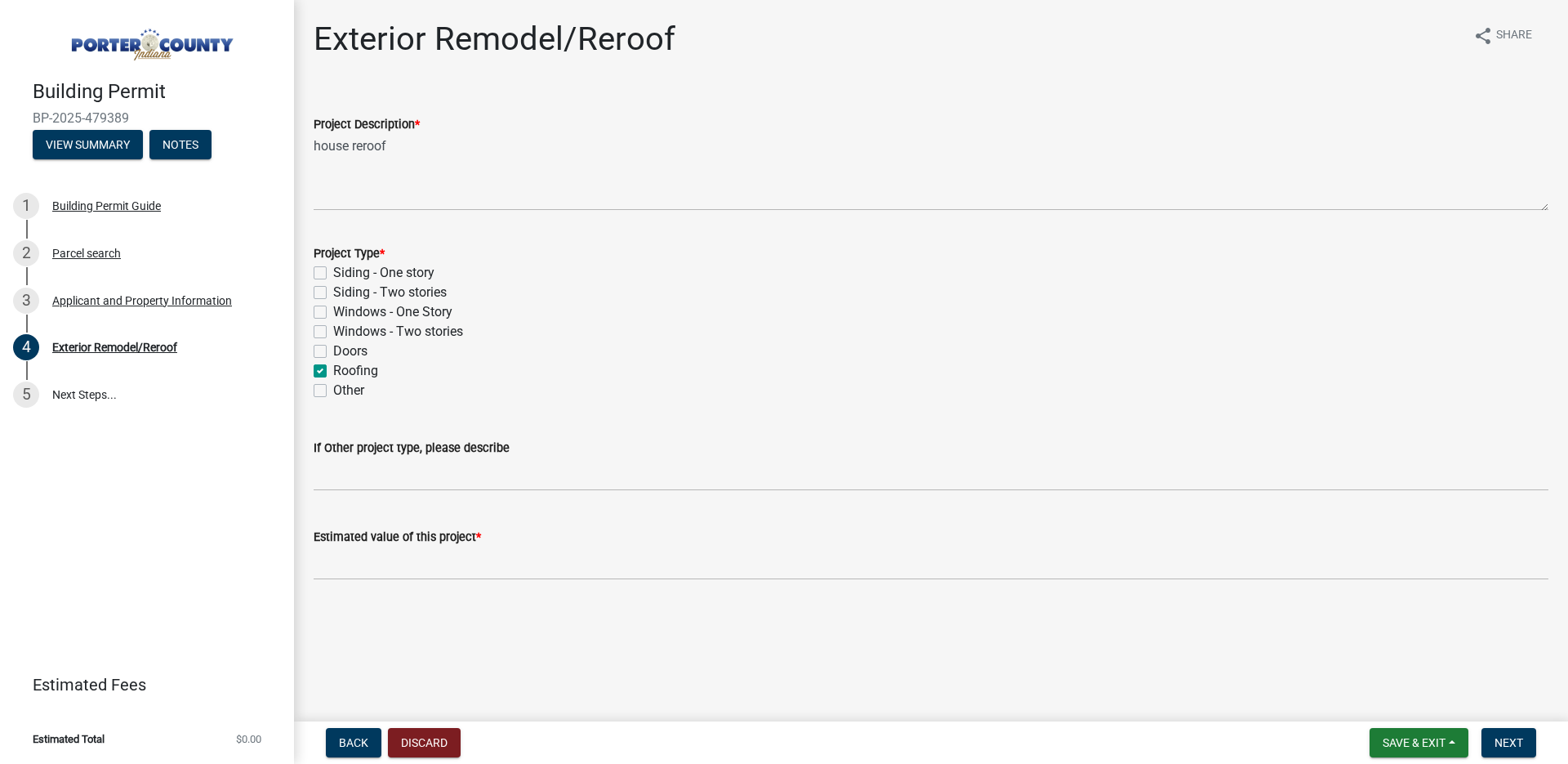
checkbox input "false"
checkbox input "true"
checkbox input "false"
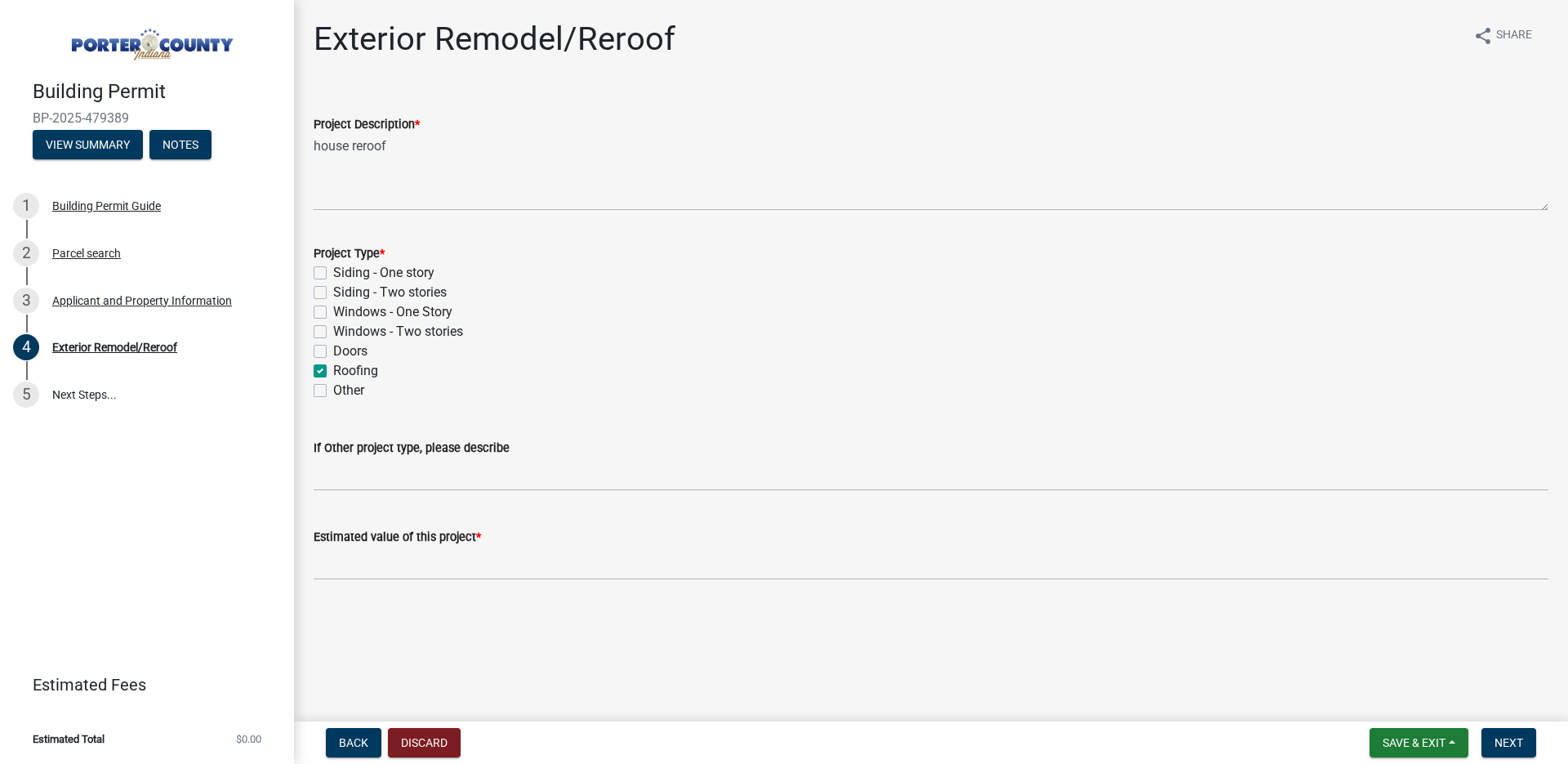
click at [438, 518] on div "Estimated value of this project *" at bounding box center [931, 541] width 1235 height 76
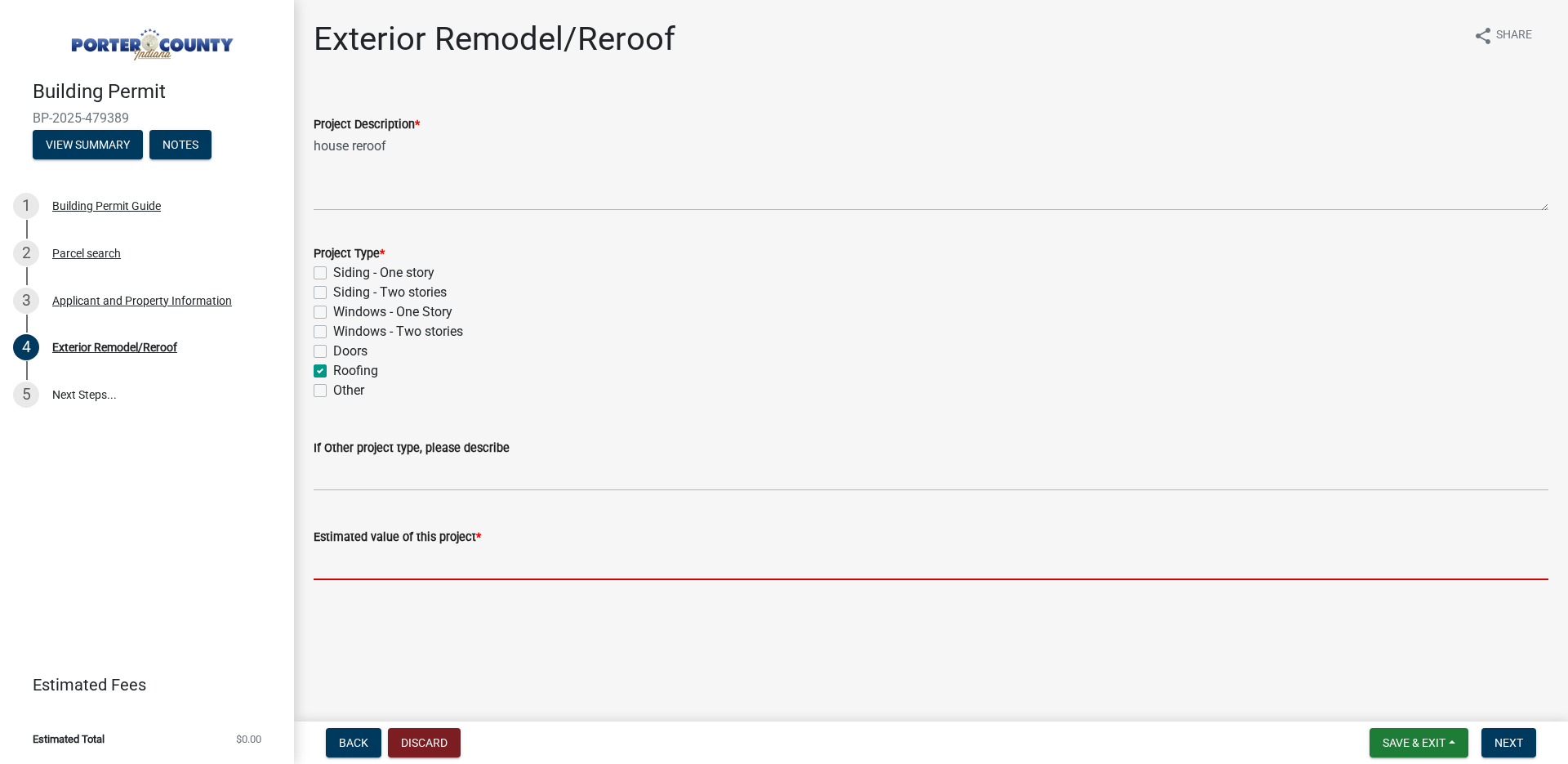
click at [421, 560] on input "text" at bounding box center [931, 563] width 1235 height 34
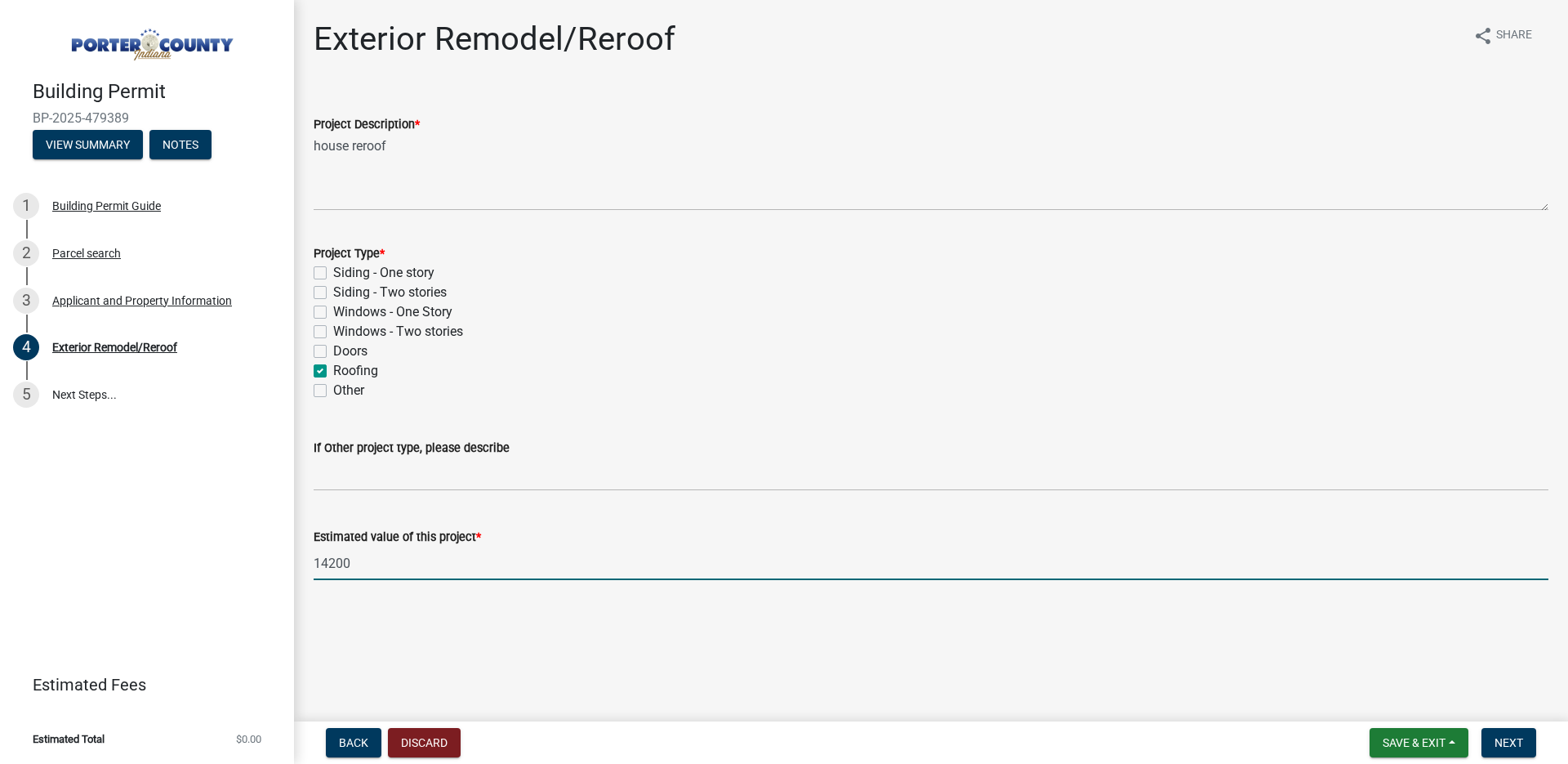
click at [429, 628] on main "Exterior Remodel/Reroof share Share Project Description * house reroof Project …" at bounding box center [931, 357] width 1274 height 715
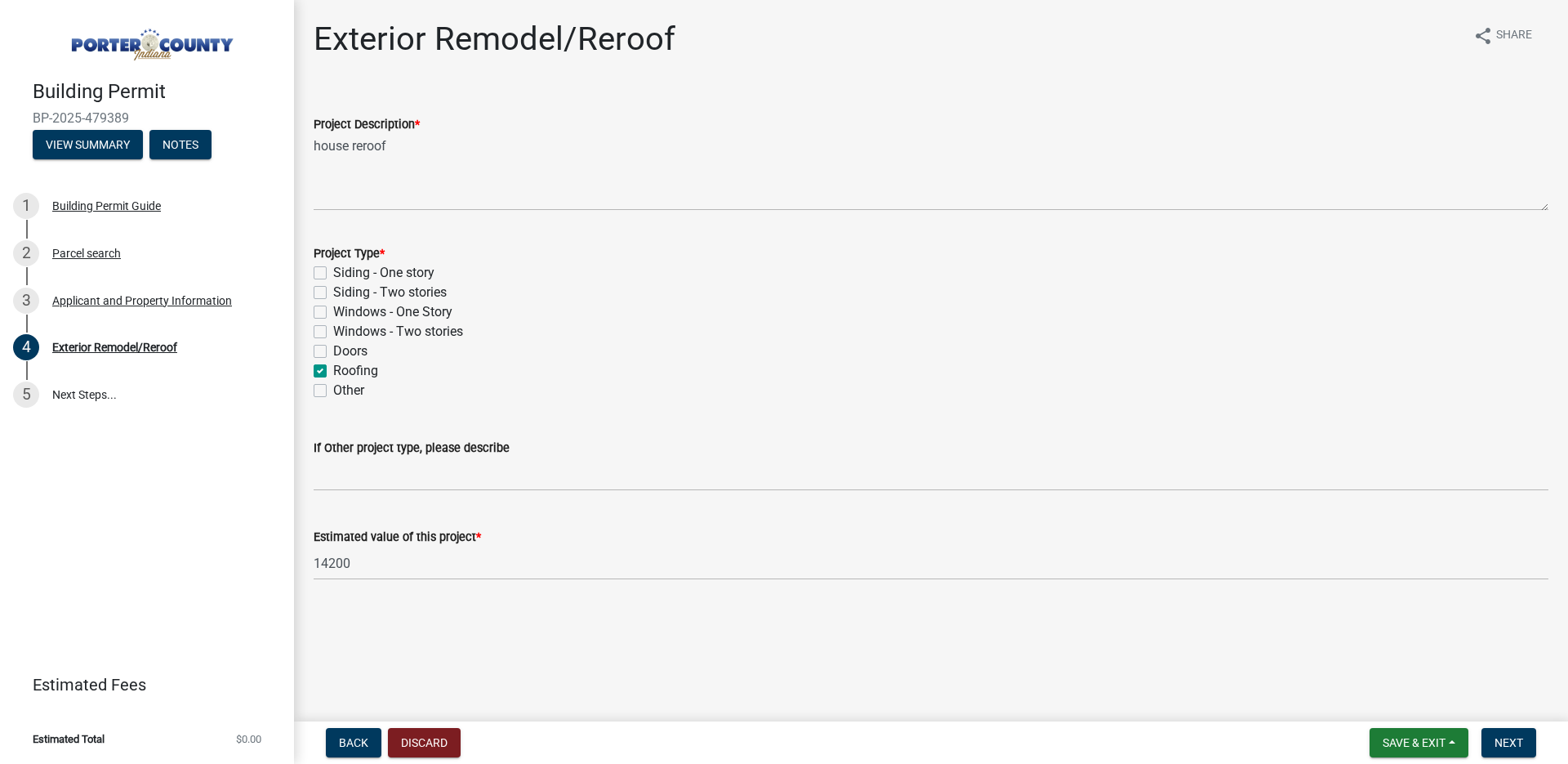
click at [312, 559] on div "Estimated value of this project * 14200" at bounding box center [930, 541] width 1259 height 76
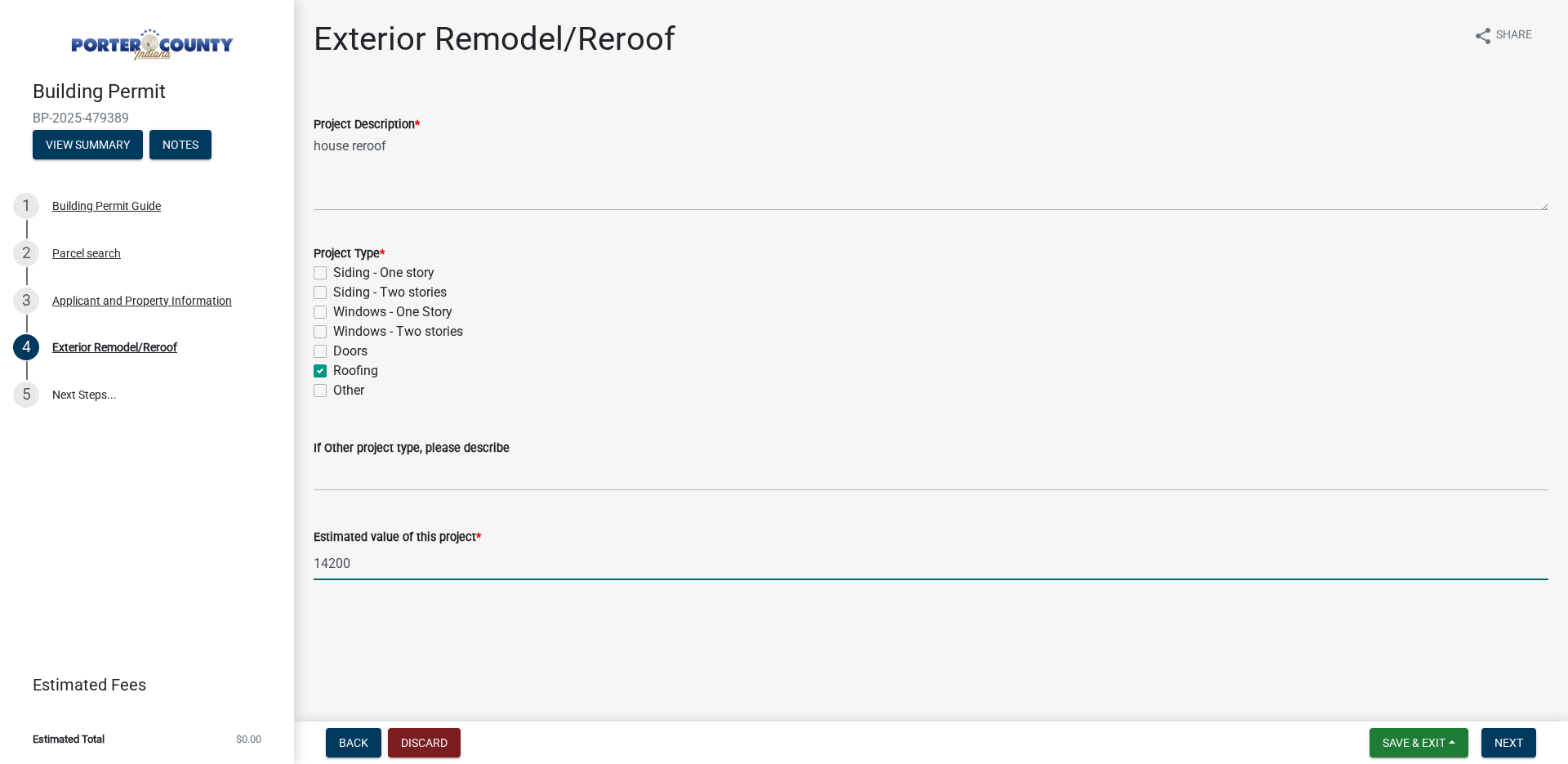
click at [315, 563] on input "14200" at bounding box center [931, 563] width 1235 height 34
type input "14200"
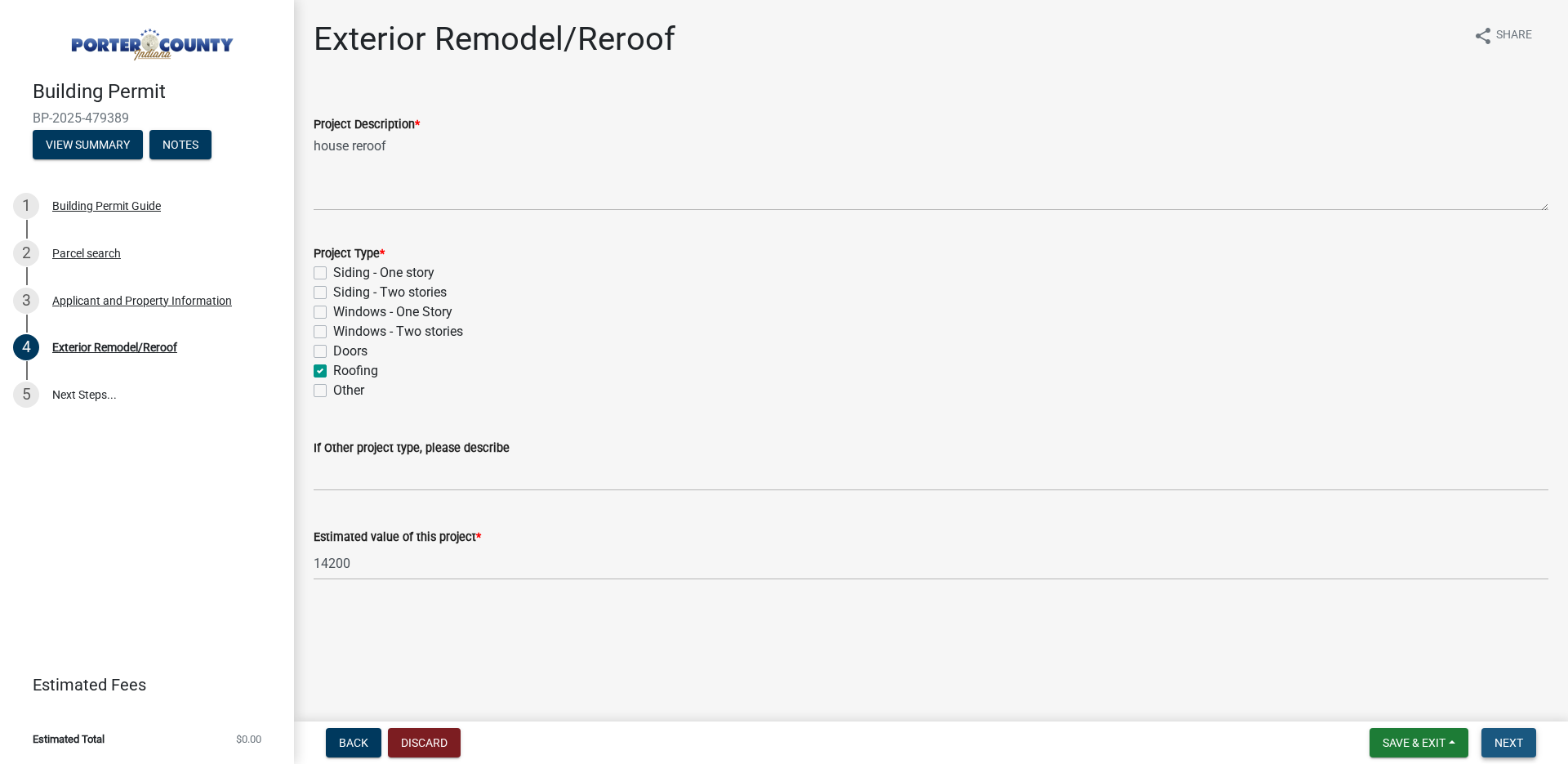
click at [1505, 736] on span "Next" at bounding box center [1508, 743] width 29 height 13
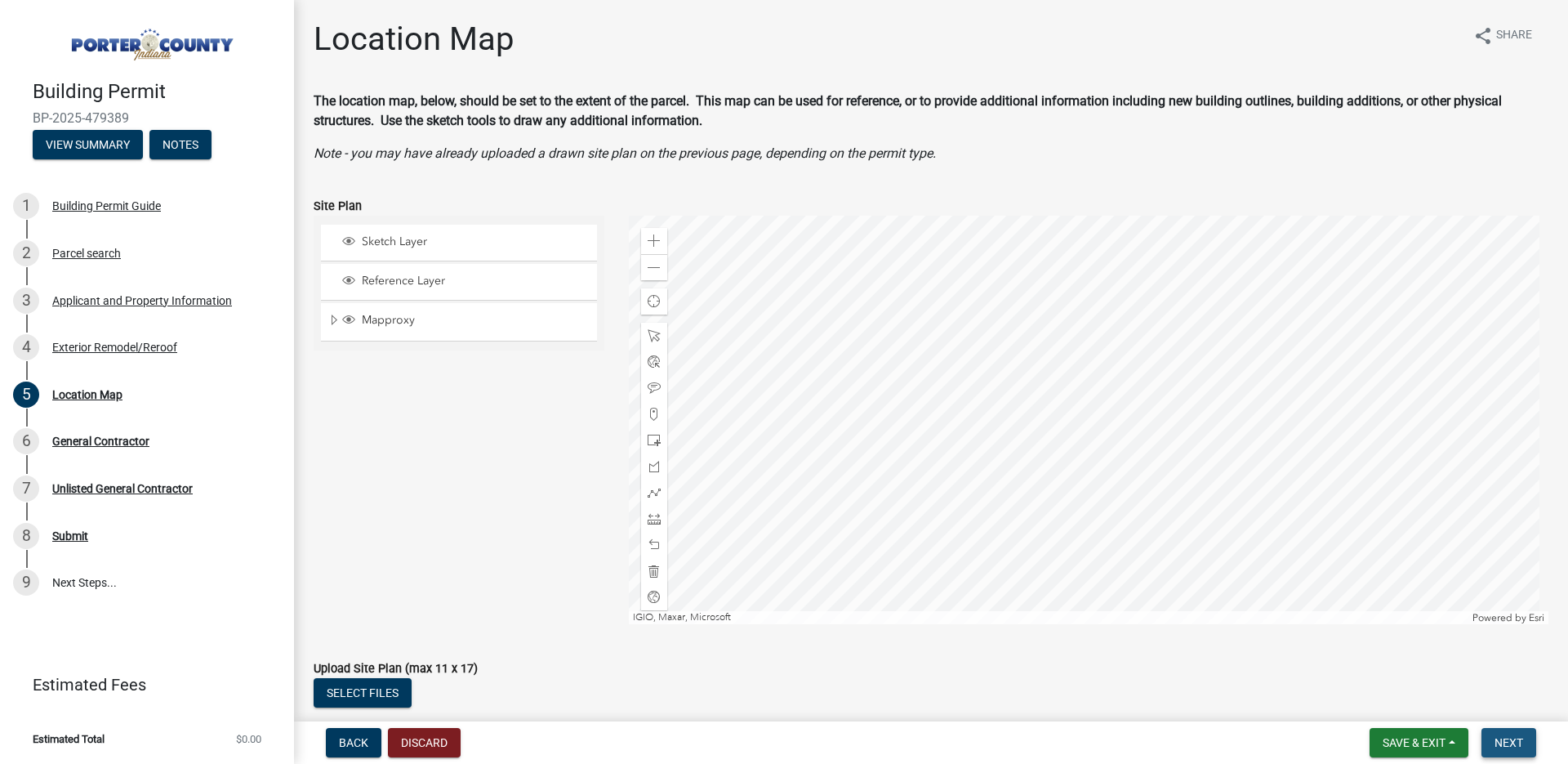
click at [1506, 743] on span "Next" at bounding box center [1508, 743] width 29 height 13
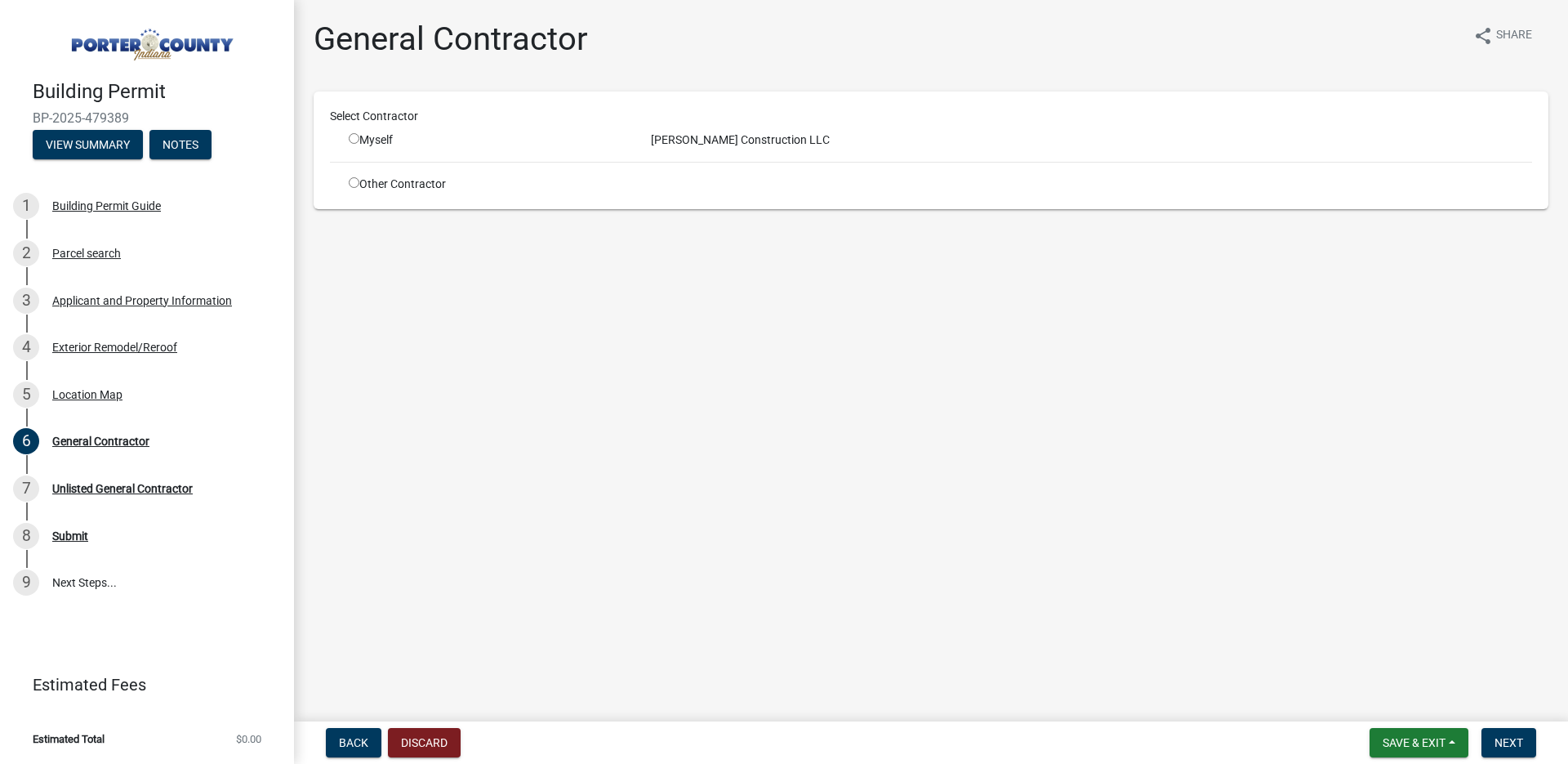
click at [349, 138] on input "radio" at bounding box center [354, 138] width 11 height 11
radio input "true"
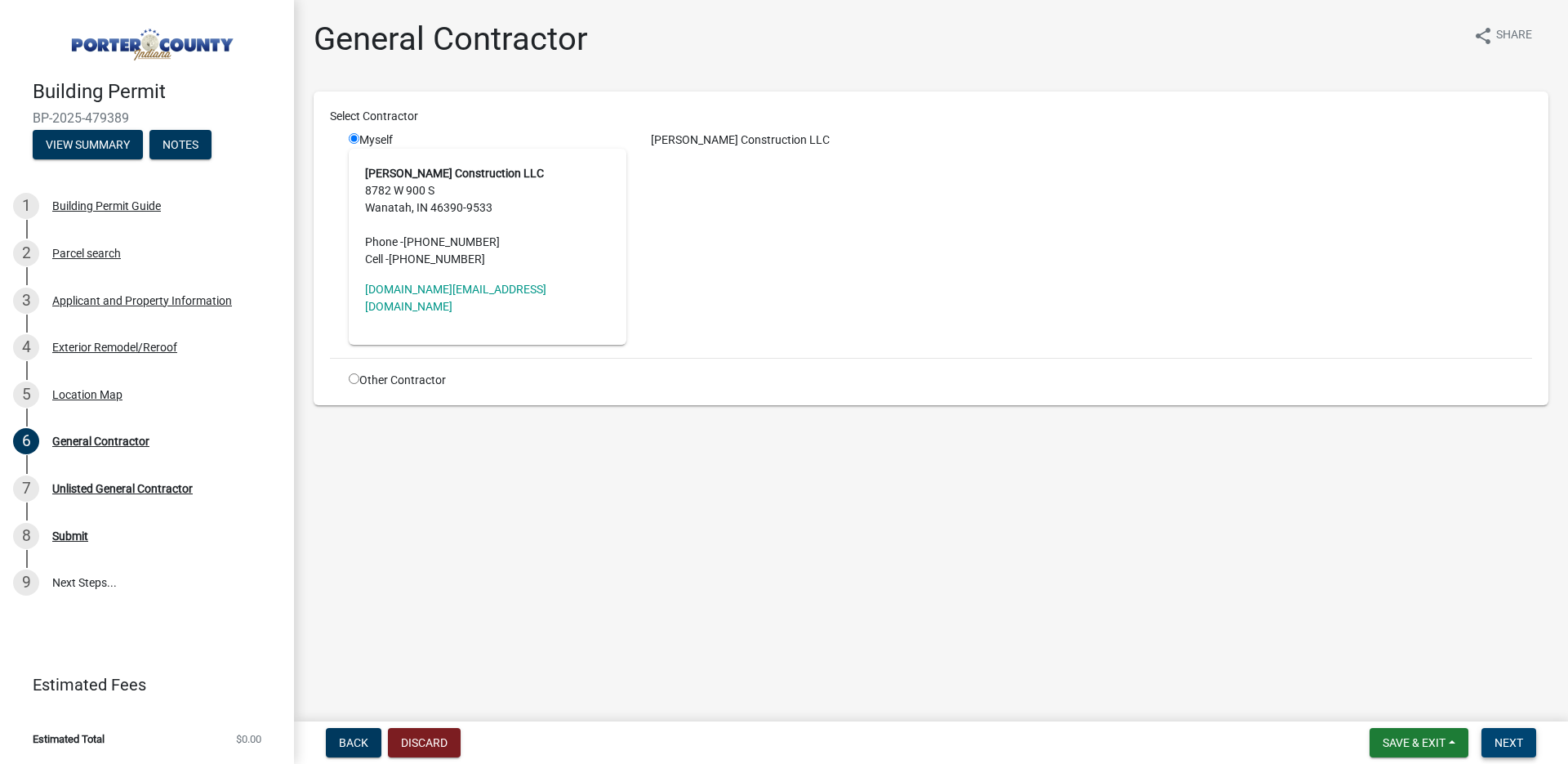
click at [1512, 732] on button "Next" at bounding box center [1508, 743] width 54 height 29
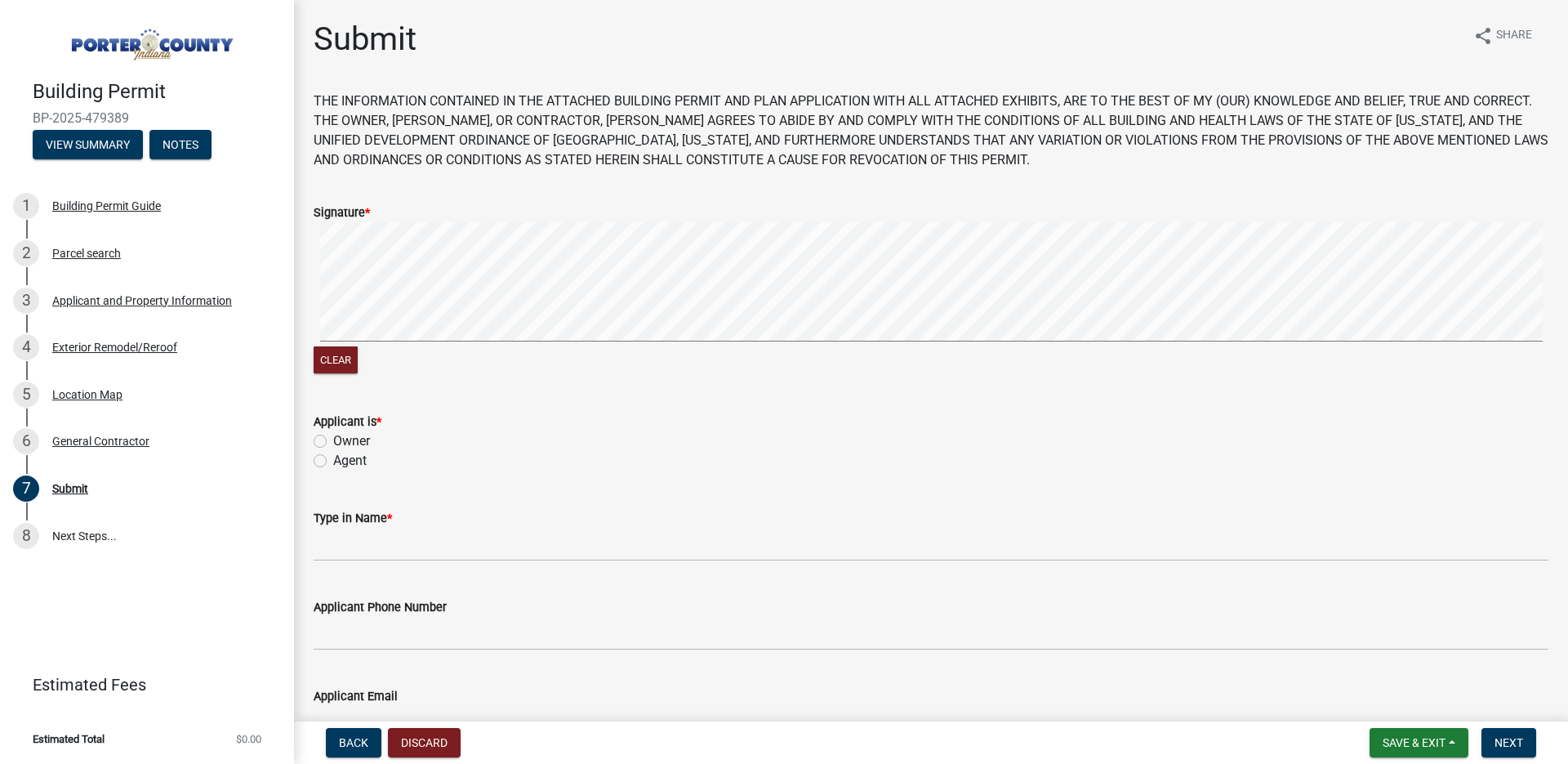
drag, startPoint x: 437, startPoint y: 348, endPoint x: 389, endPoint y: 365, distance: 50.9
click at [384, 367] on div "Clear" at bounding box center [931, 362] width 1235 height 31
click at [1292, 163] on wm-data-entity-input-list "THE INFORMATION CONTAINED IN THE ATTACHED BUILDING PERMIT AND PLAN APPLICATION …" at bounding box center [931, 472] width 1235 height 762
click at [327, 458] on div "Agent" at bounding box center [931, 461] width 1235 height 20
click at [333, 458] on label "Agent" at bounding box center [350, 461] width 34 height 20
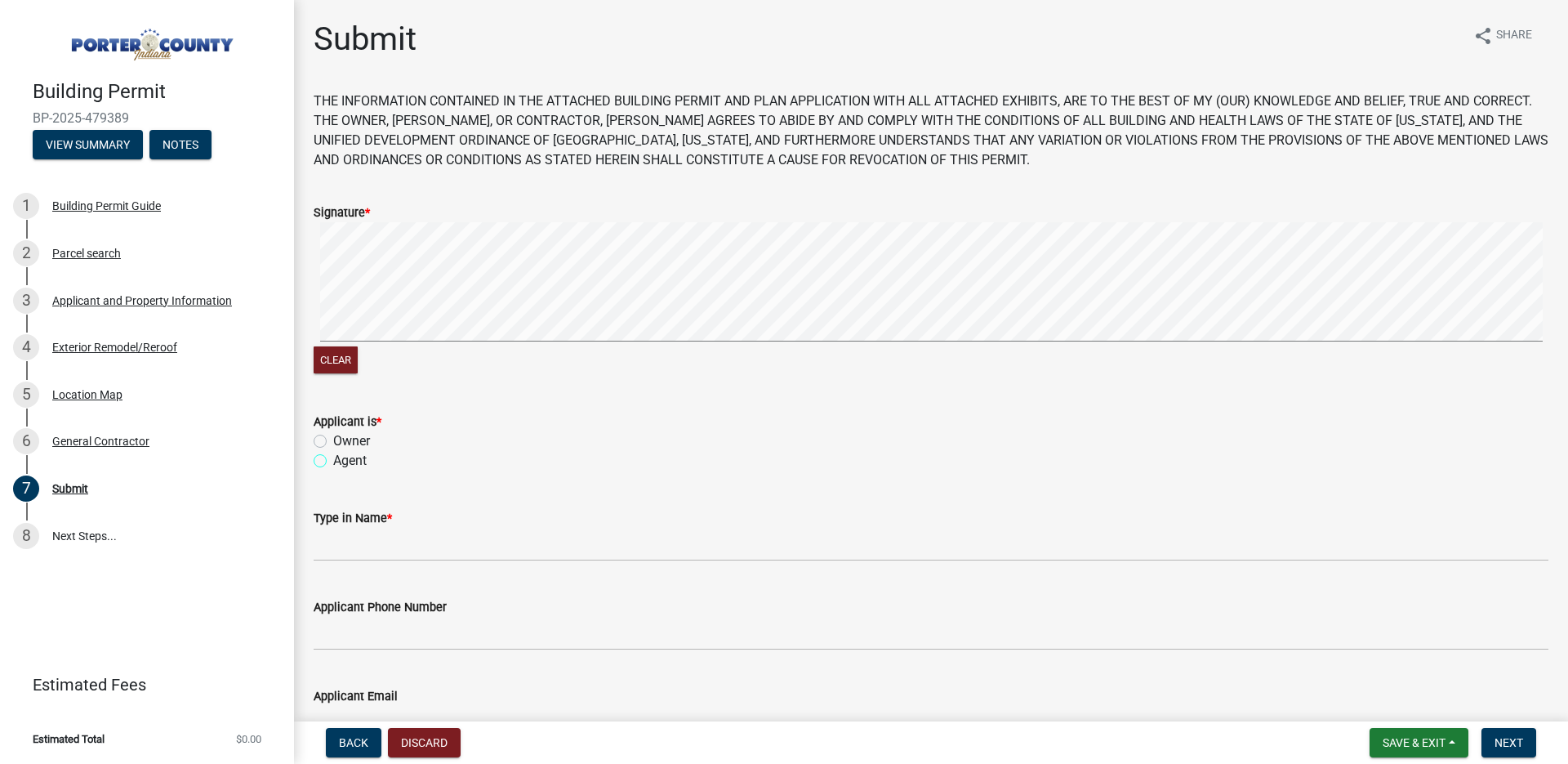
click at [333, 458] on input "Agent" at bounding box center [339, 456] width 11 height 11
radio input "true"
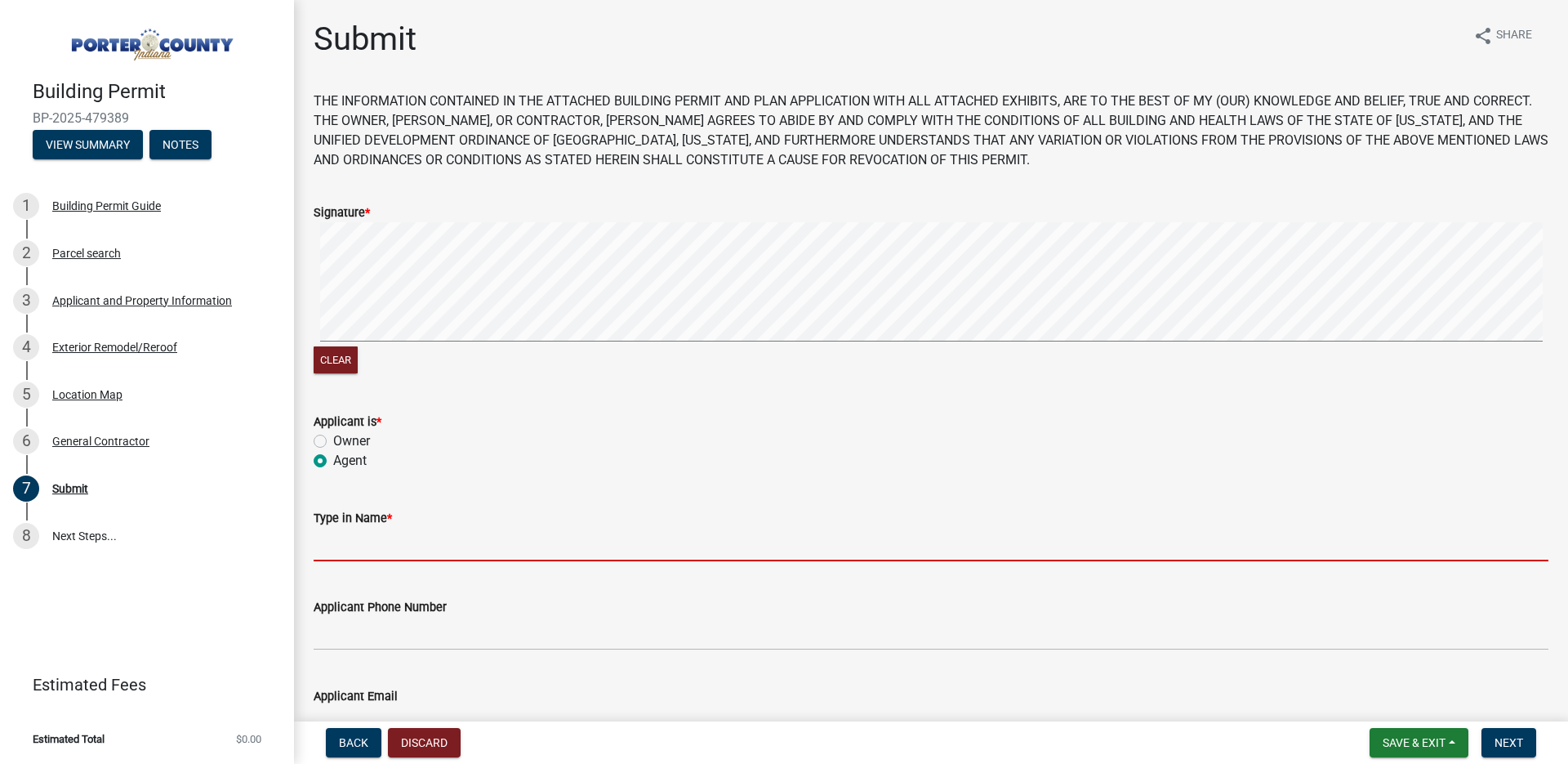
click at [362, 553] on input "Type in Name *" at bounding box center [931, 545] width 1235 height 34
type input "Jeff Goodwin"
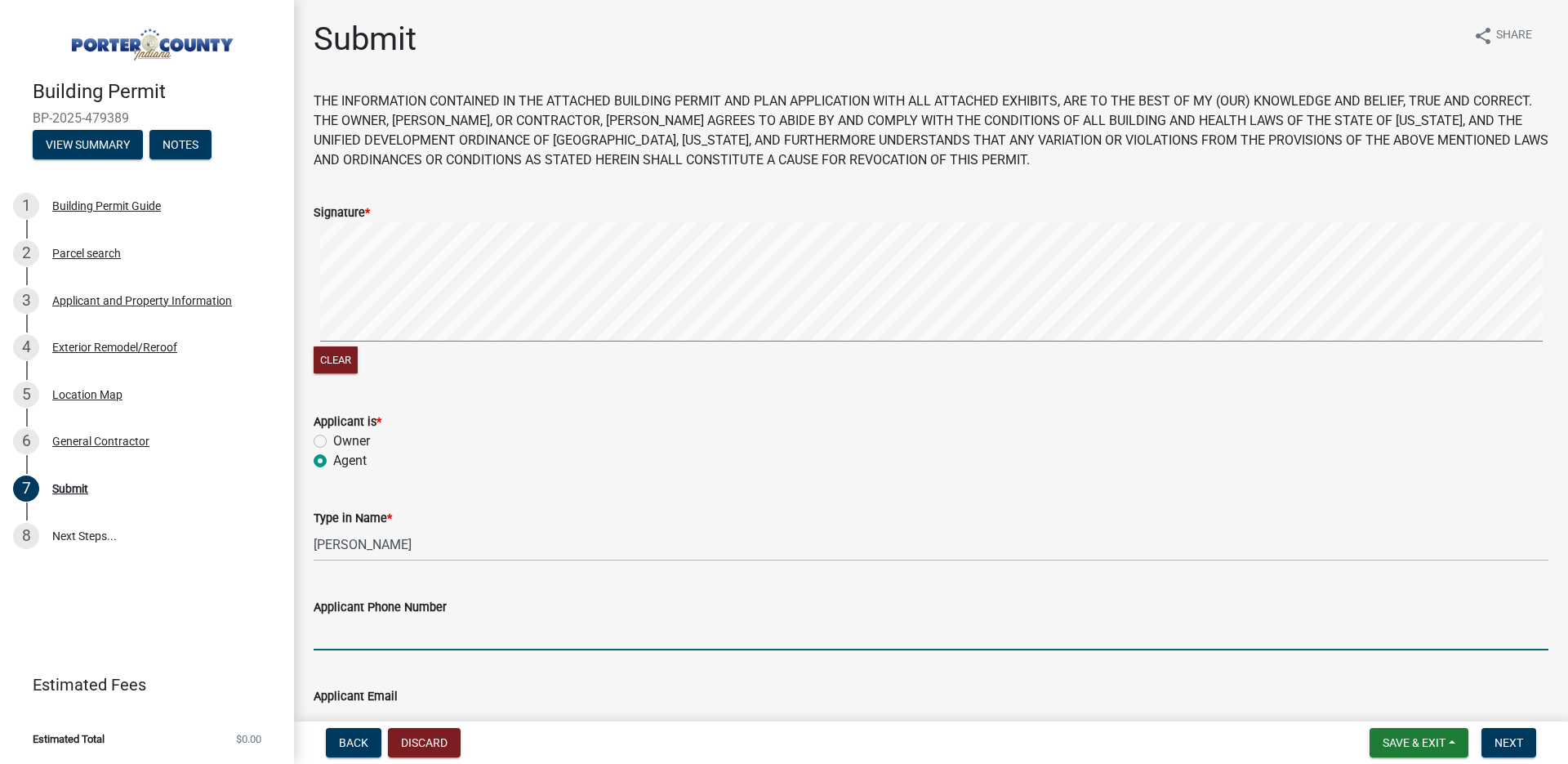
click at [444, 641] on input "Applicant Phone Number" at bounding box center [931, 634] width 1235 height 34
type input "219.508.0308"
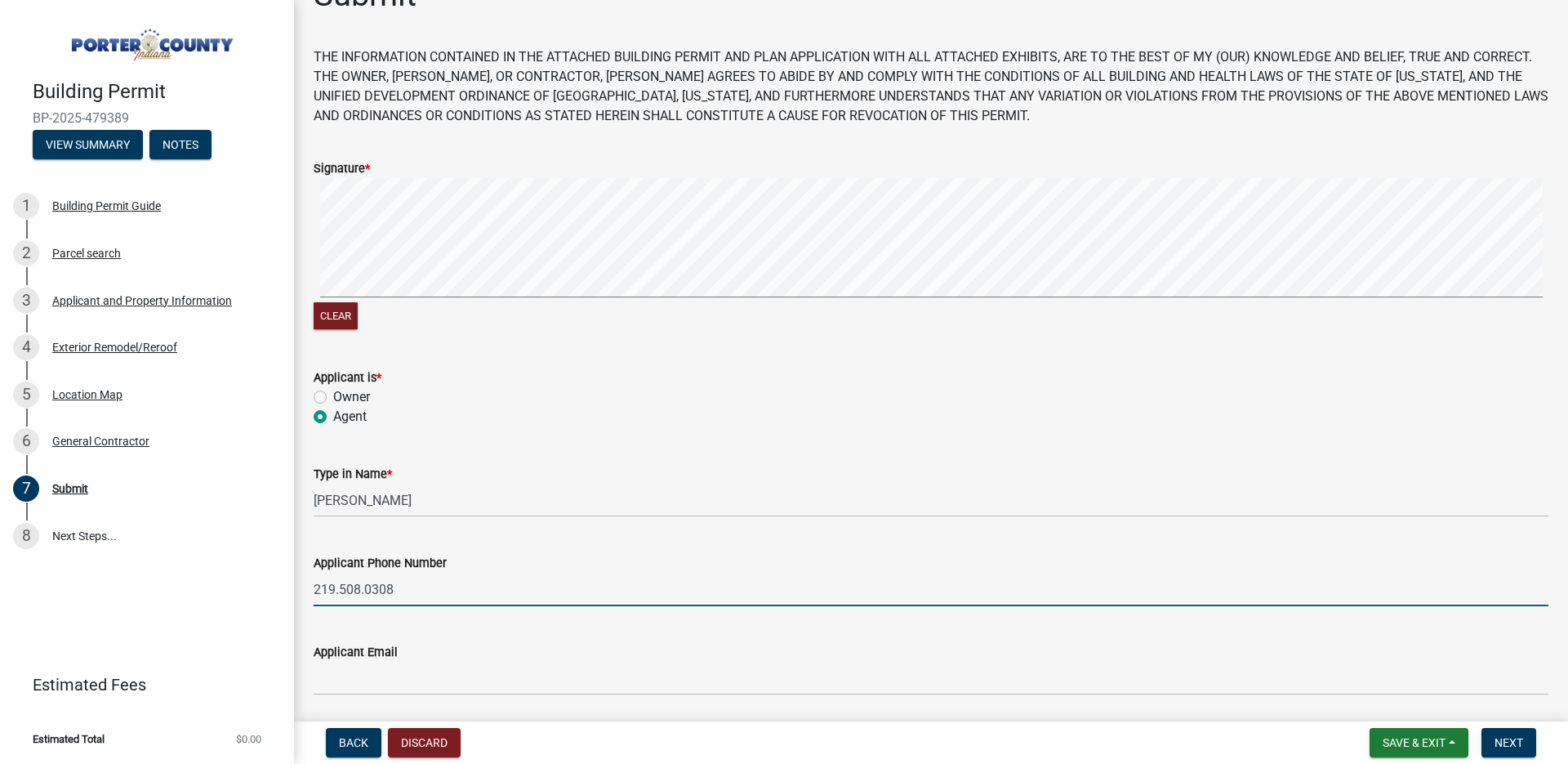
scroll to position [202, 0]
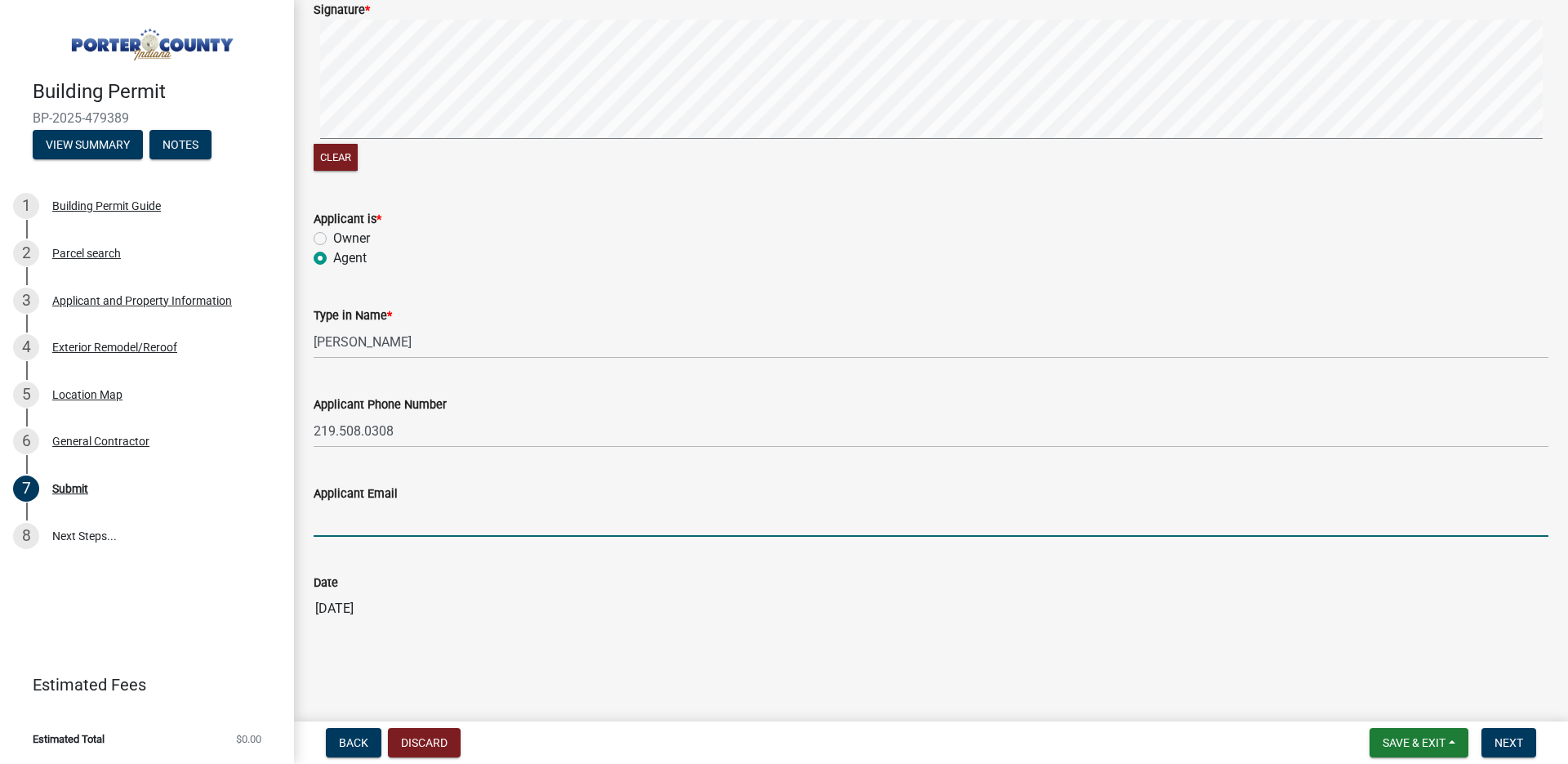
click at [668, 523] on input "Applicant Email" at bounding box center [931, 521] width 1235 height 34
type input "jgoodwinconstruction.llc@gmail.com"
click at [1521, 742] on span "Next" at bounding box center [1508, 743] width 29 height 13
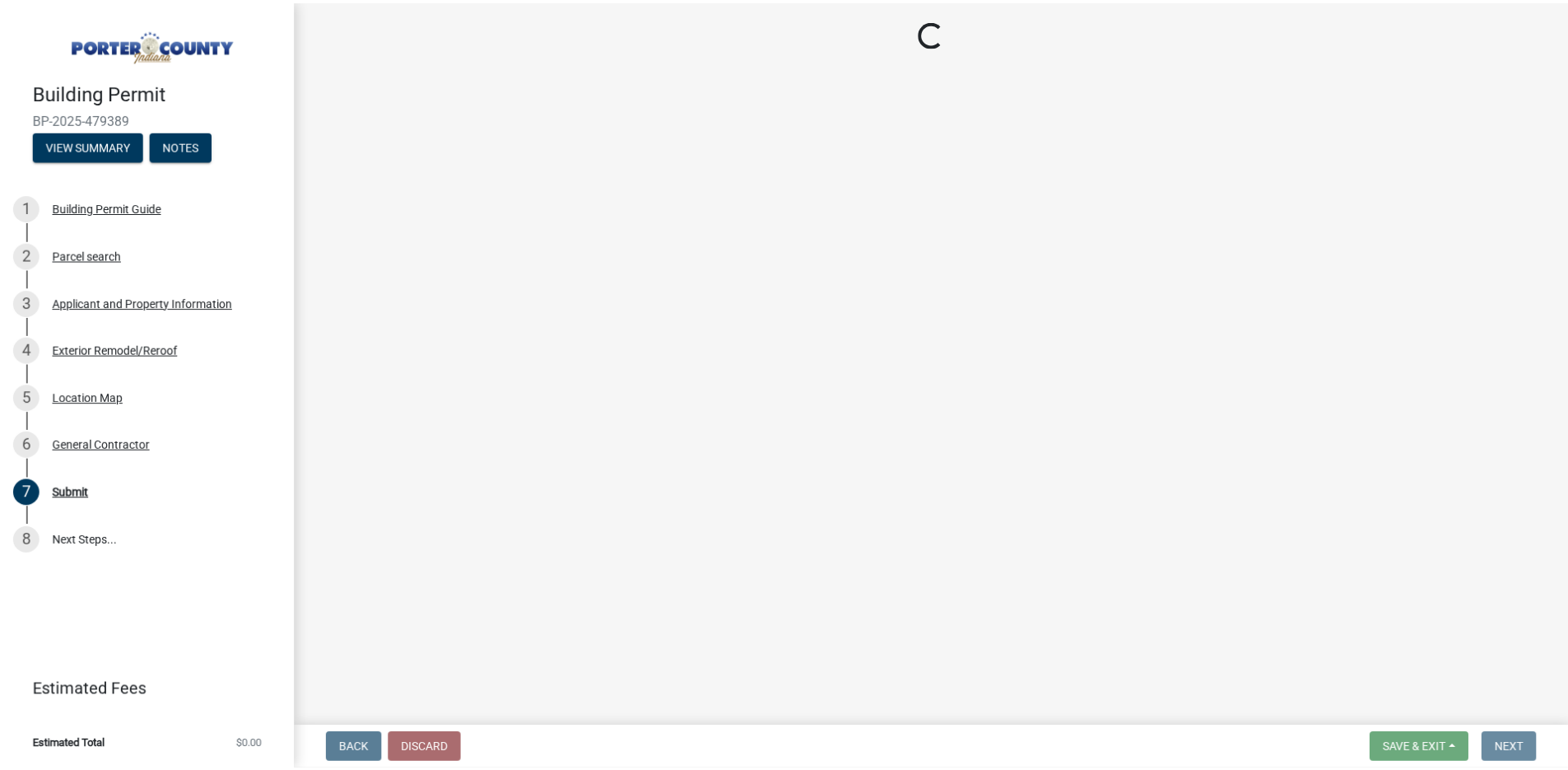
scroll to position [0, 0]
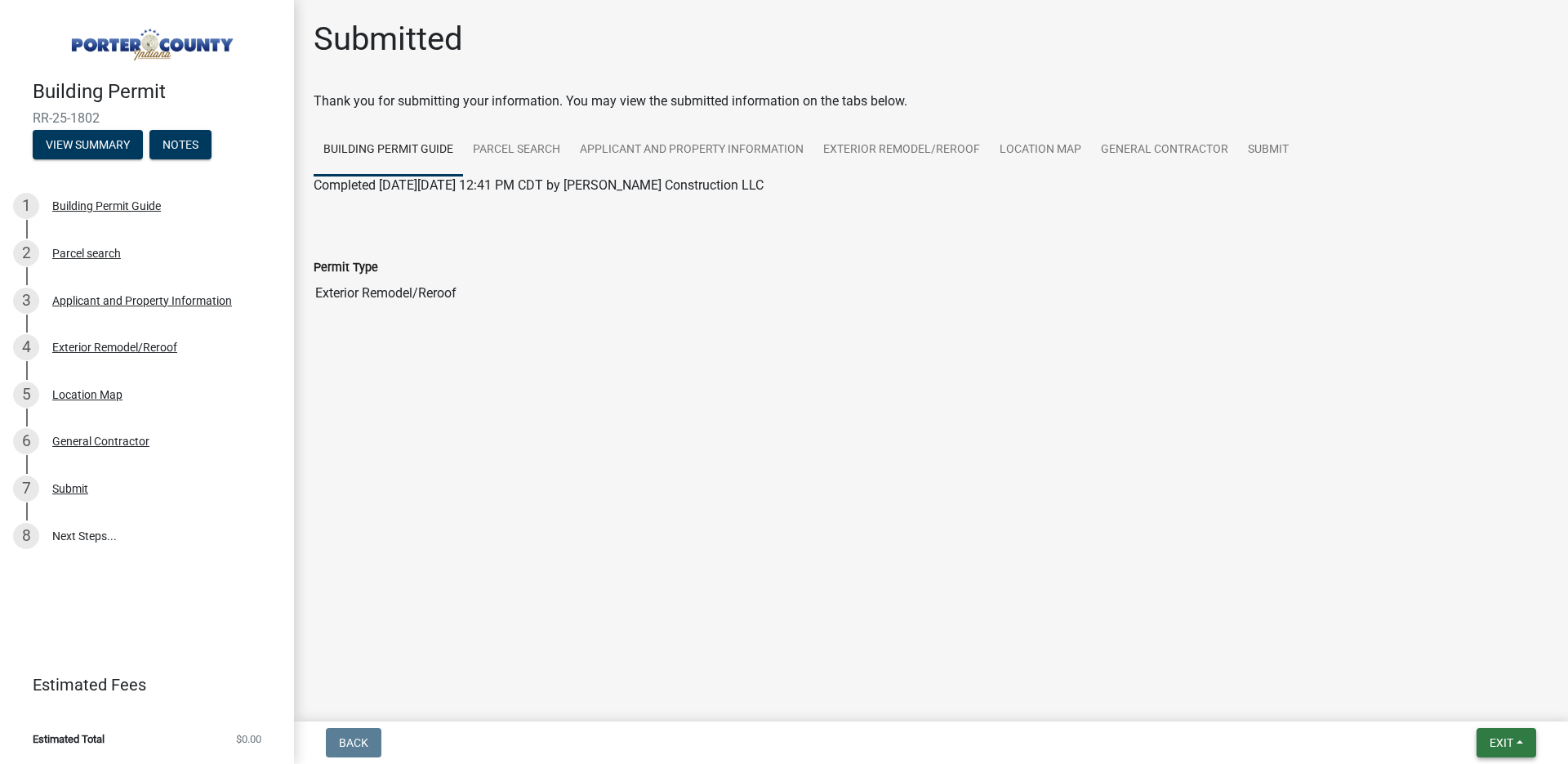
click at [1521, 742] on button "Exit" at bounding box center [1506, 743] width 60 height 29
click at [1472, 711] on button "Save & Exit" at bounding box center [1470, 700] width 131 height 39
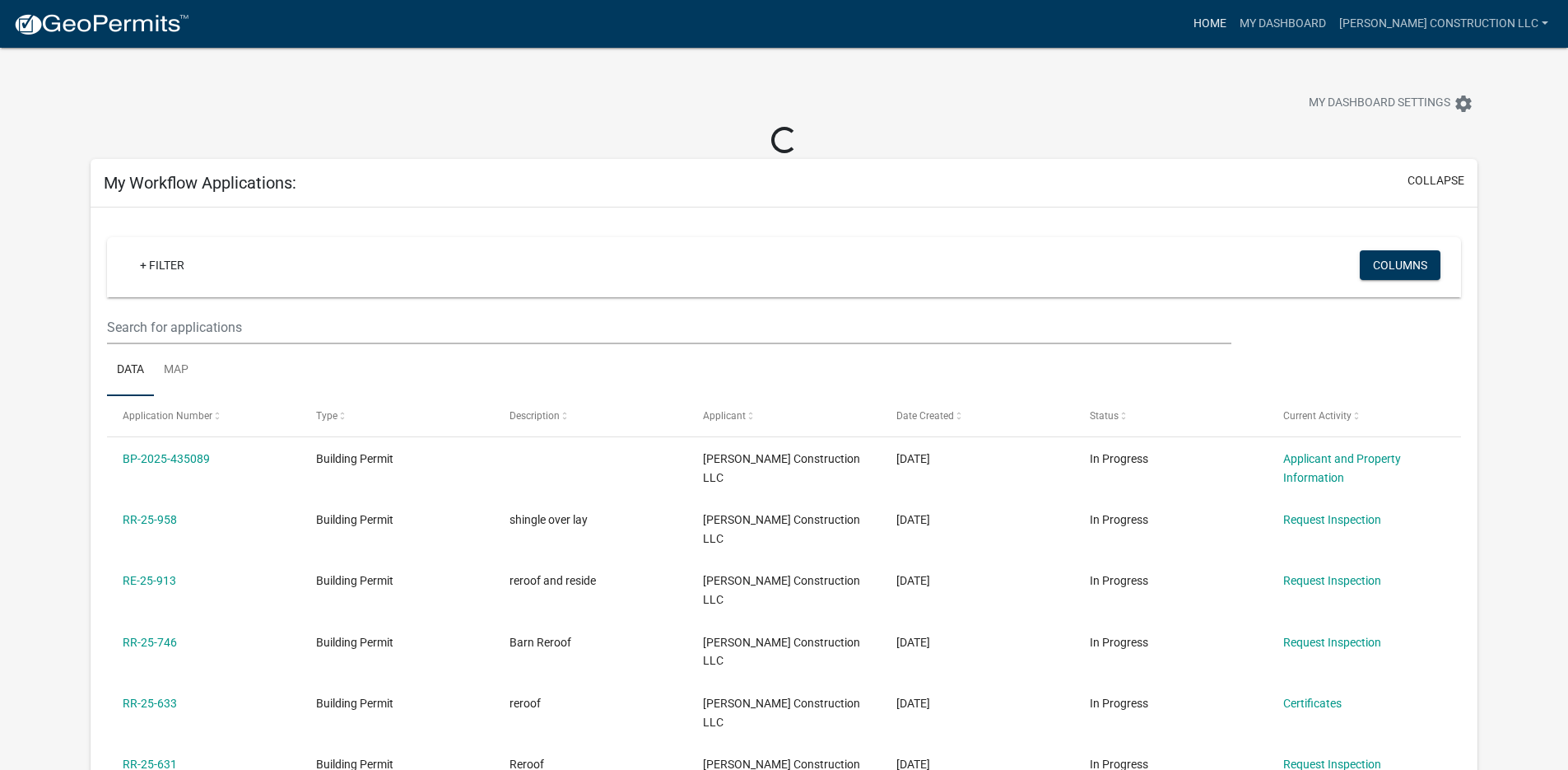
click at [1233, 22] on link "Home" at bounding box center [1210, 23] width 46 height 31
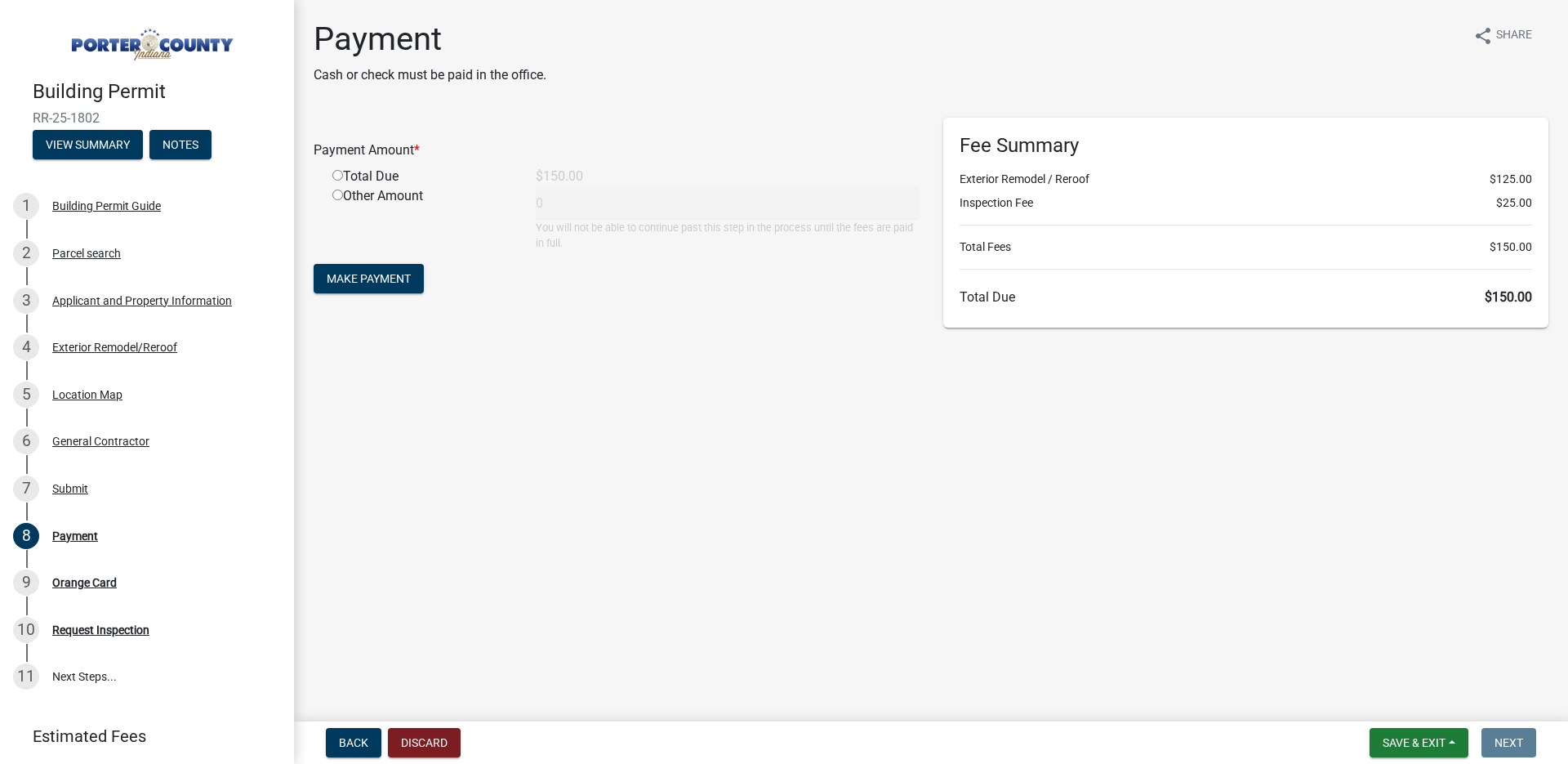
click at [335, 178] on input "radio" at bounding box center [338, 176] width 11 height 11
radio input "true"
type input "150"
click at [381, 285] on span "Make Payment" at bounding box center [369, 278] width 84 height 13
